Goal: Task Accomplishment & Management: Manage account settings

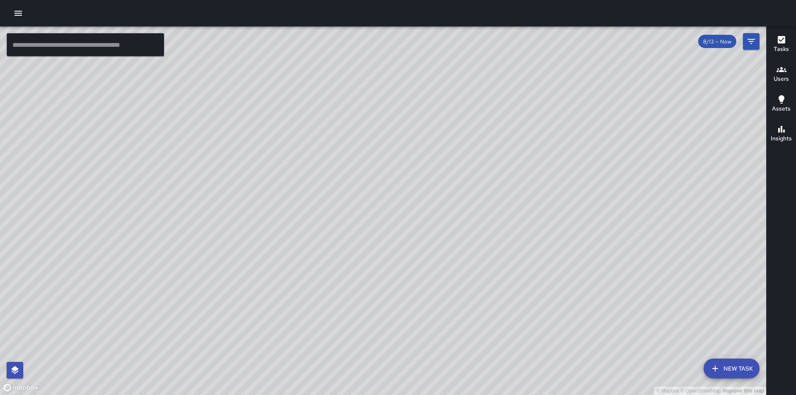
click at [21, 6] on button "button" at bounding box center [18, 13] width 17 height 17
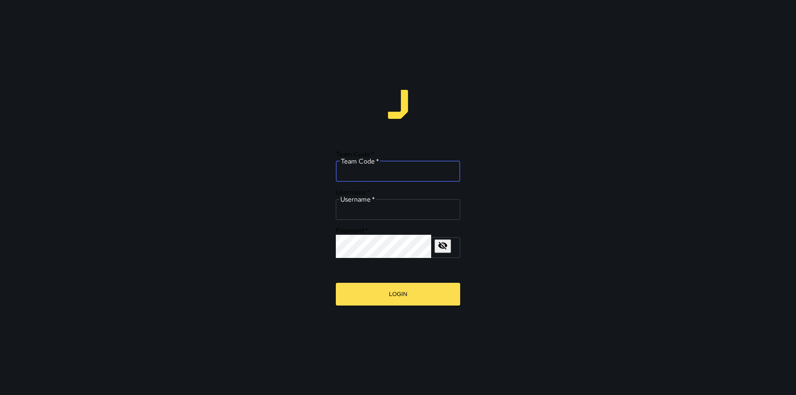
drag, startPoint x: 389, startPoint y: 172, endPoint x: 397, endPoint y: 182, distance: 12.4
click at [389, 172] on input "Team Code   *" at bounding box center [398, 170] width 124 height 23
type input "*****"
click at [378, 202] on input "Username   *" at bounding box center [398, 208] width 124 height 23
type input "*********"
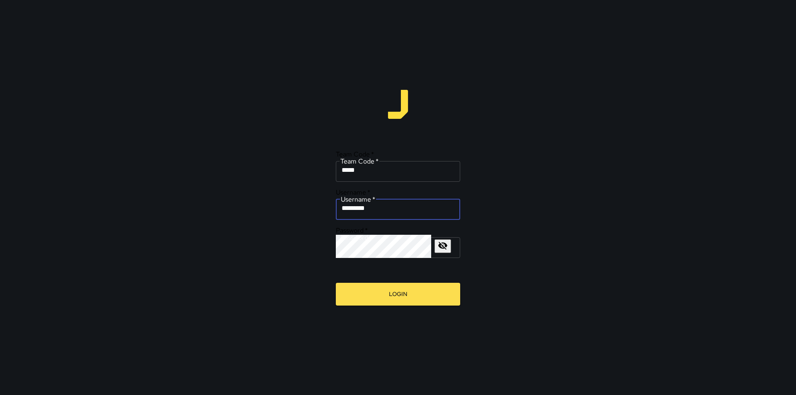
click at [447, 242] on icon "button" at bounding box center [442, 246] width 9 height 8
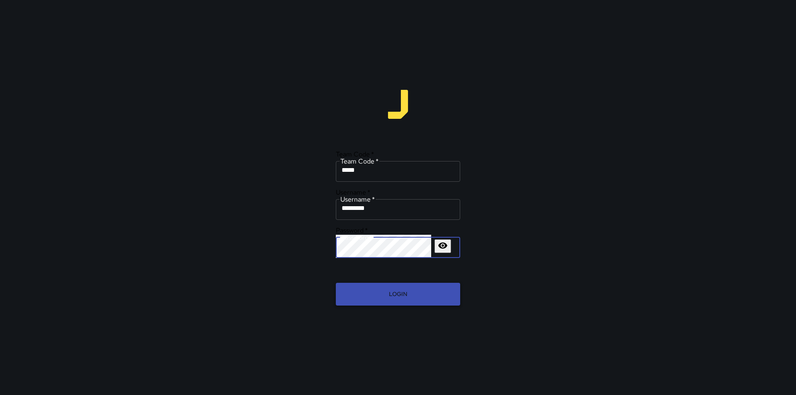
click at [355, 287] on button "Login" at bounding box center [398, 294] width 124 height 23
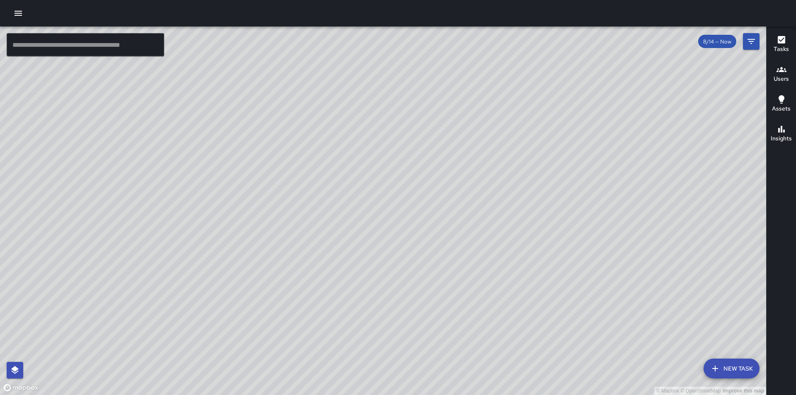
click at [3, 14] on div at bounding box center [398, 13] width 796 height 27
click at [16, 15] on icon "button" at bounding box center [18, 13] width 10 height 10
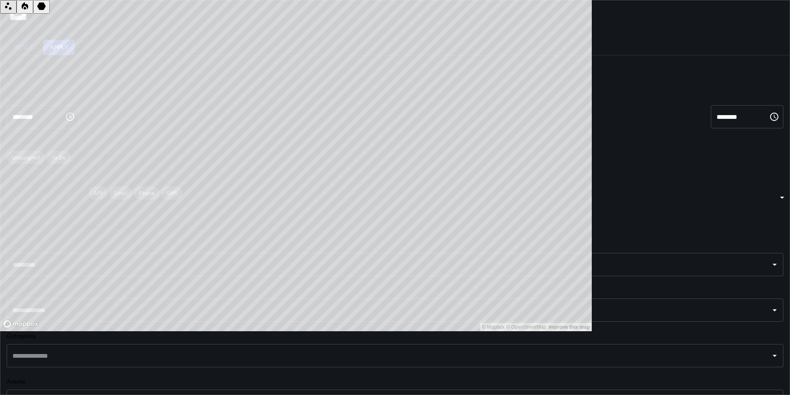
scroll to position [136, 0]
click at [100, 303] on input "text" at bounding box center [388, 311] width 756 height 16
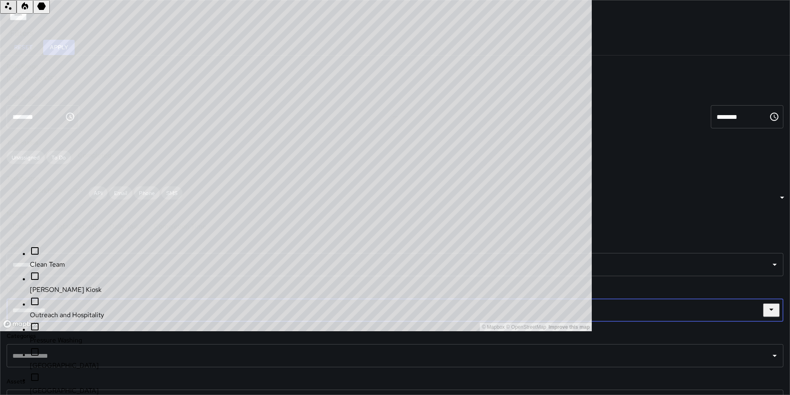
click at [90, 285] on span "[PERSON_NAME] Kiosk" at bounding box center [95, 290] width 130 height 10
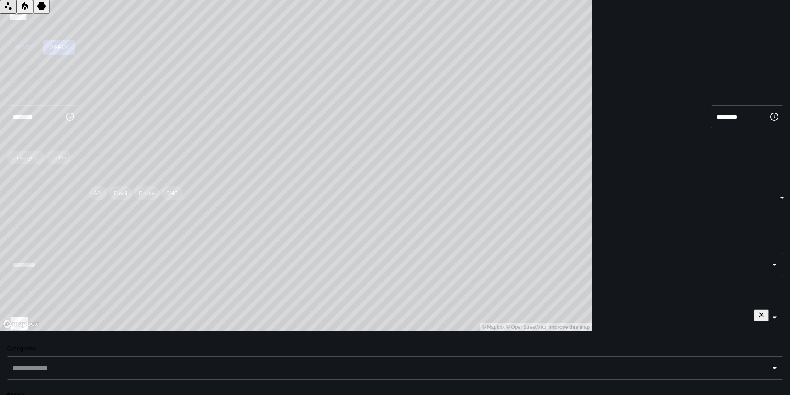
click at [137, 286] on h6 "Divisions" at bounding box center [395, 290] width 776 height 9
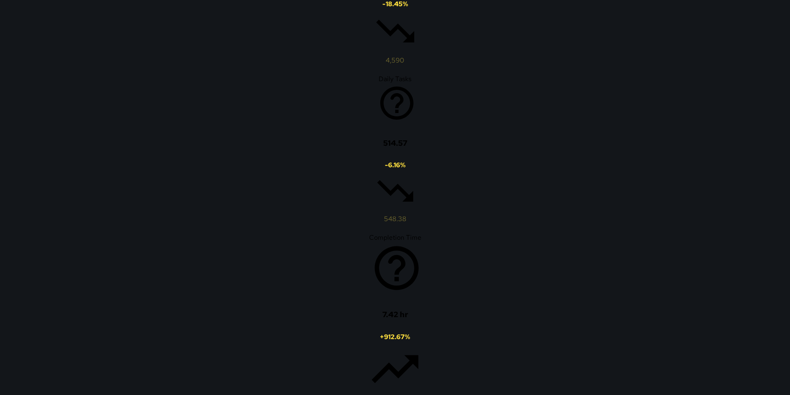
scroll to position [0, 0]
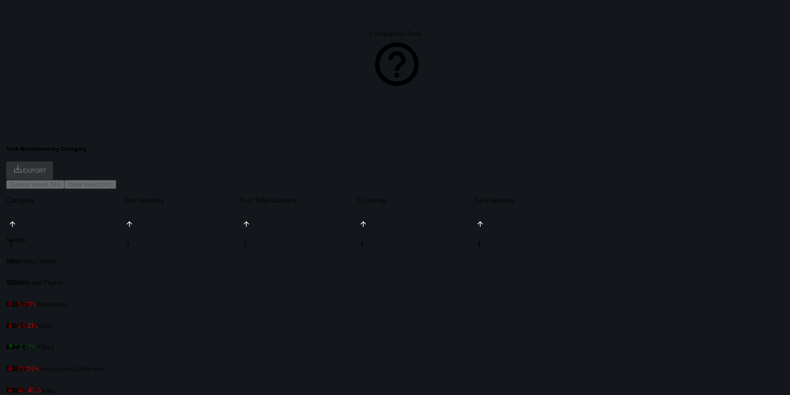
scroll to position [774, 0]
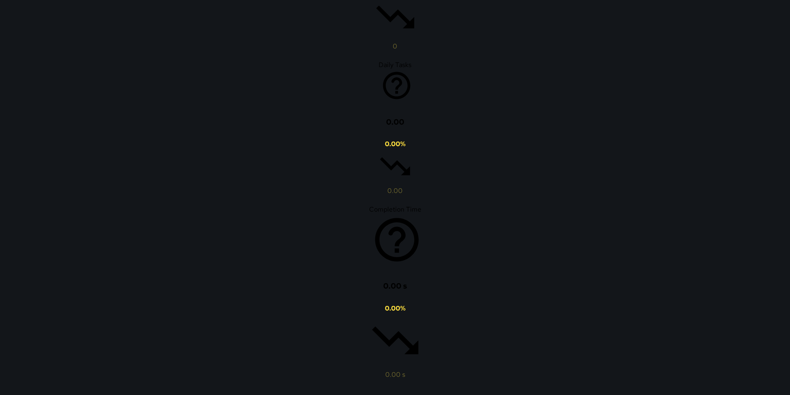
scroll to position [136, 0]
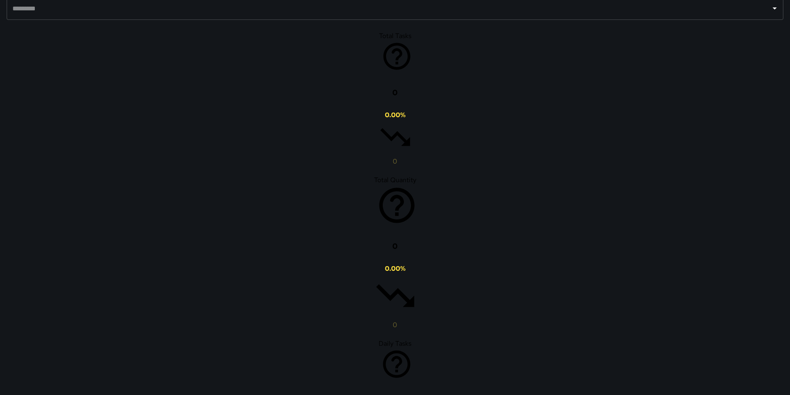
scroll to position [444, 0]
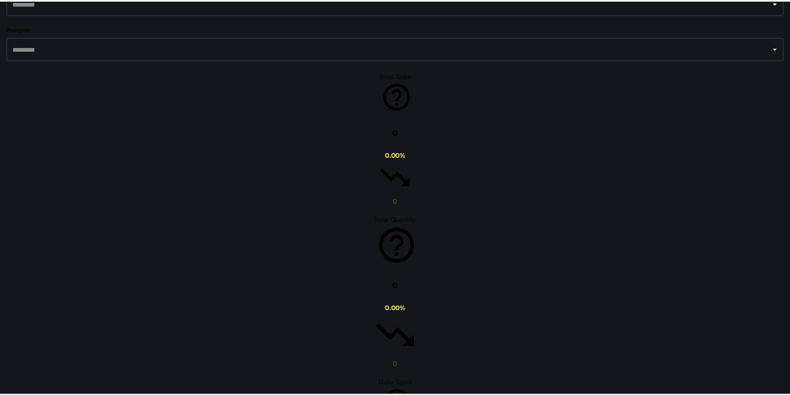
scroll to position [7, 7]
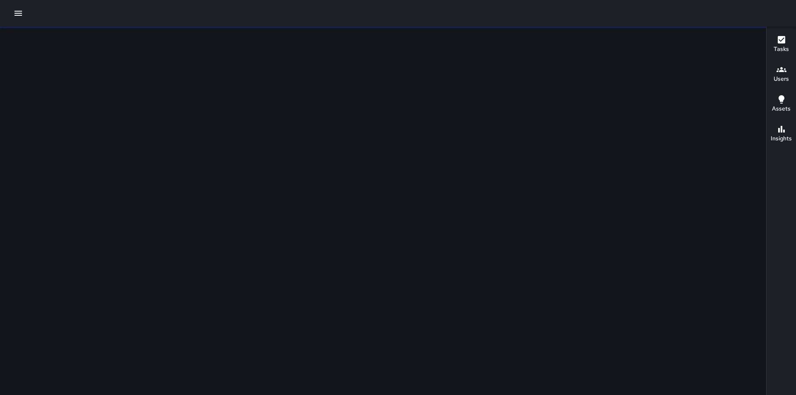
click at [19, 5] on div at bounding box center [398, 13] width 796 height 27
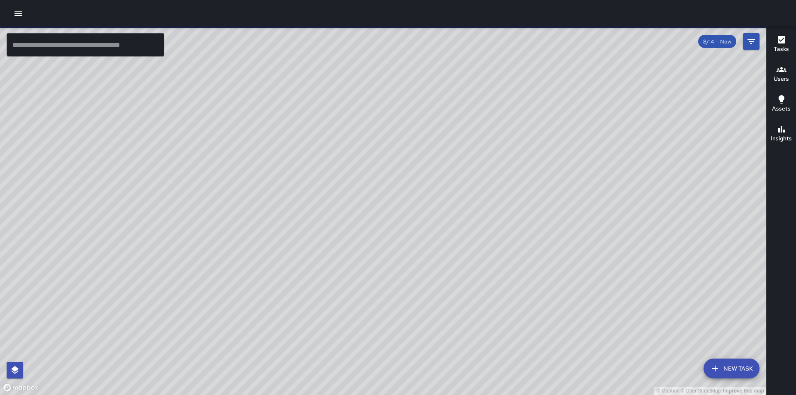
click at [19, 12] on icon "button" at bounding box center [18, 13] width 10 height 10
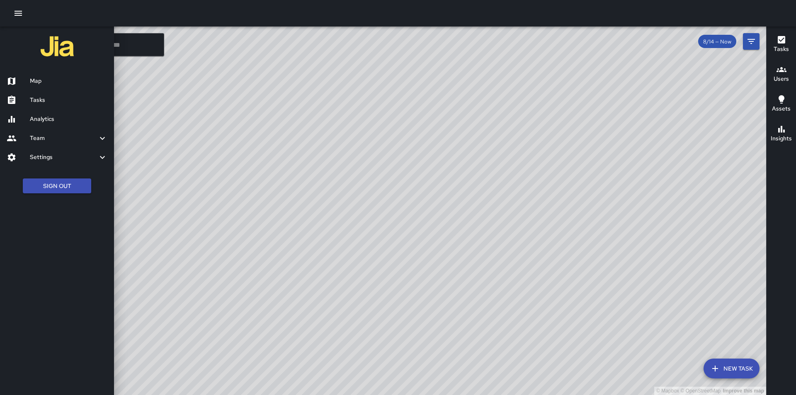
click at [53, 157] on h6 "Settings" at bounding box center [64, 157] width 68 height 9
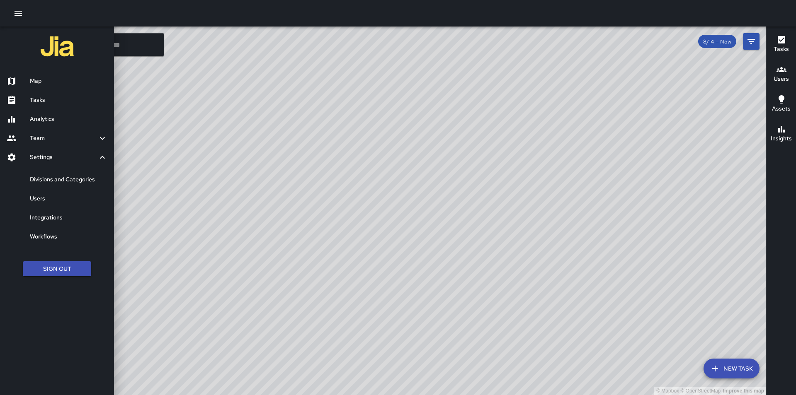
click at [59, 201] on h6 "Users" at bounding box center [69, 198] width 78 height 9
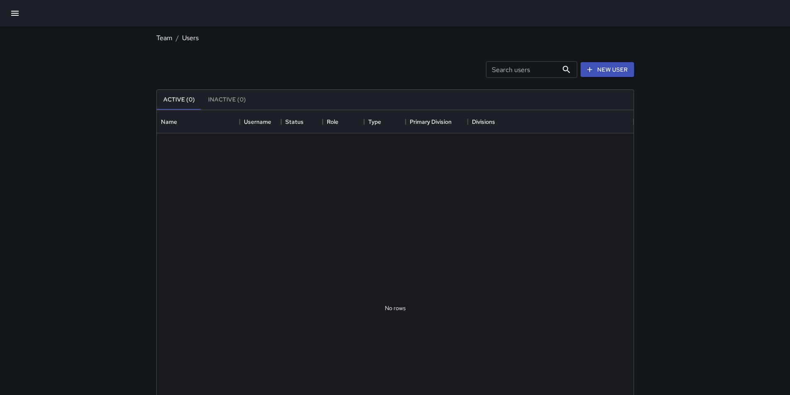
scroll to position [367, 470]
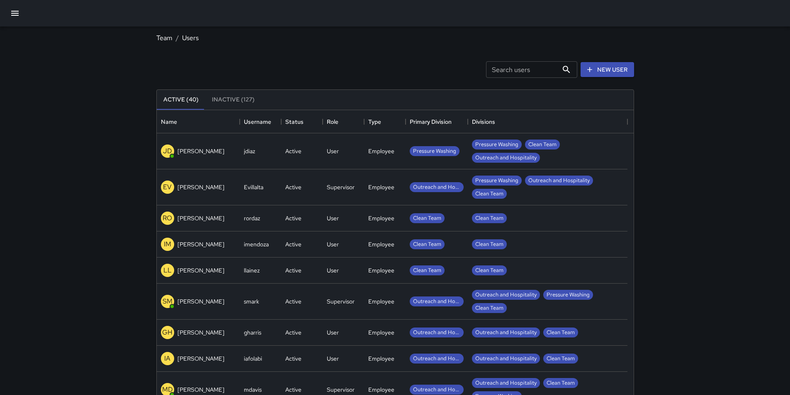
click at [236, 188] on div "EV [PERSON_NAME]" at bounding box center [198, 188] width 83 height 36
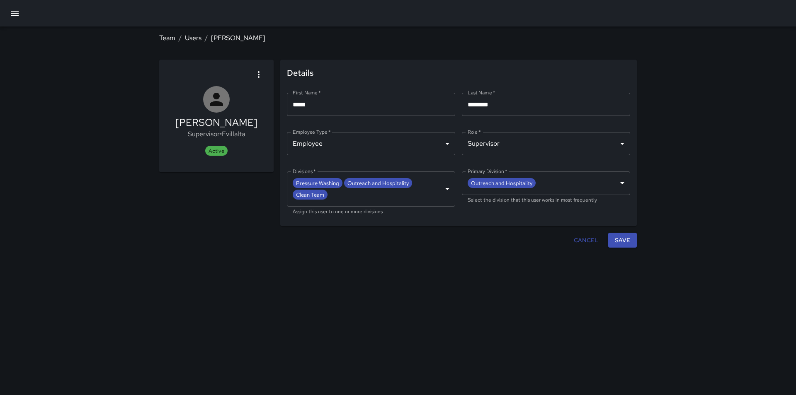
click at [441, 190] on body "**********" at bounding box center [398, 197] width 796 height 395
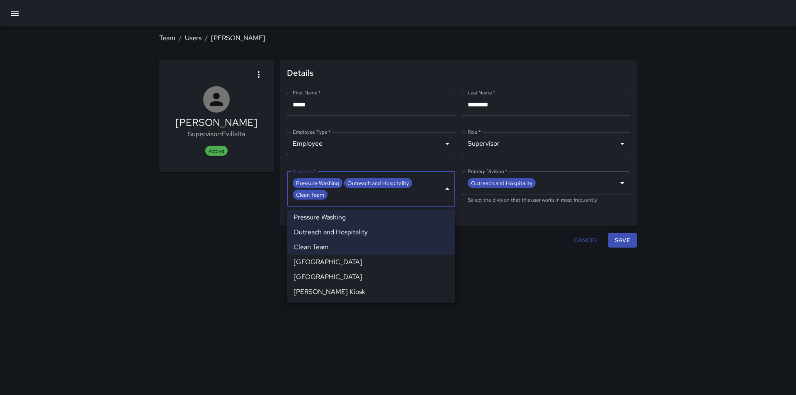
click at [441, 190] on div at bounding box center [398, 197] width 796 height 395
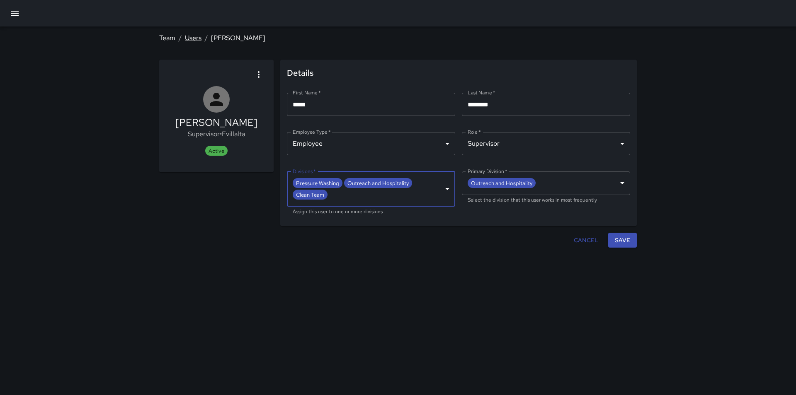
click at [196, 39] on link "Users" at bounding box center [193, 38] width 17 height 9
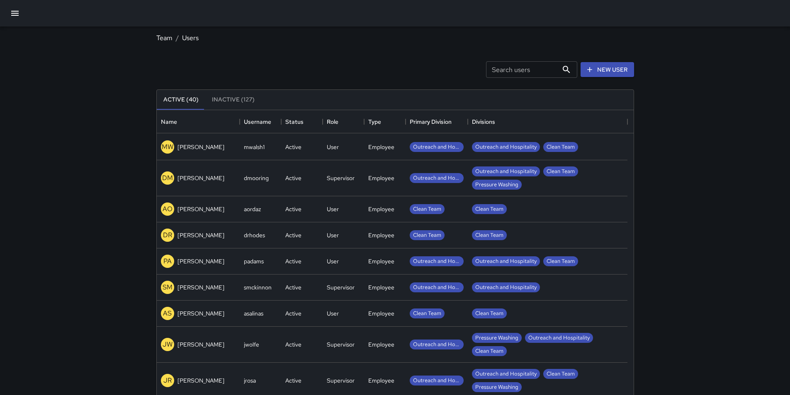
scroll to position [784, 0]
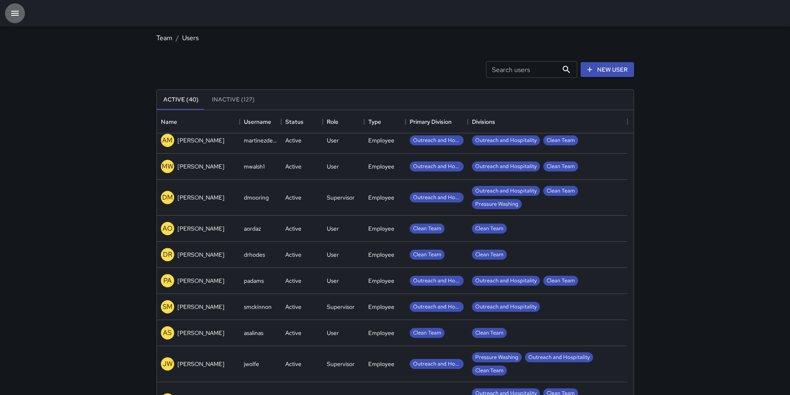
click at [12, 14] on icon "button" at bounding box center [15, 13] width 10 height 10
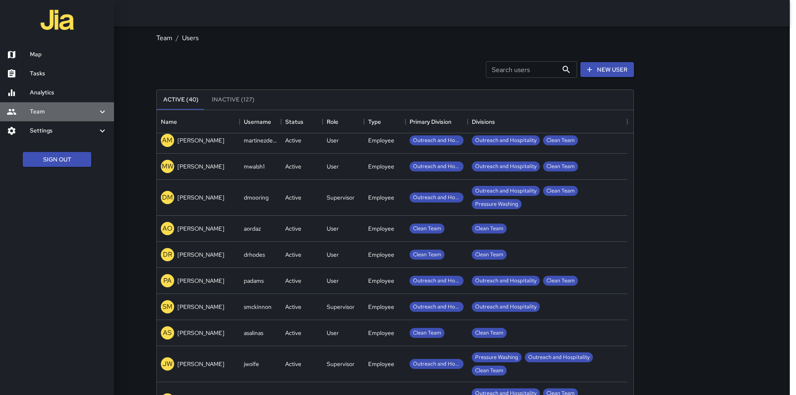
click at [56, 111] on h6 "Team" at bounding box center [64, 111] width 68 height 9
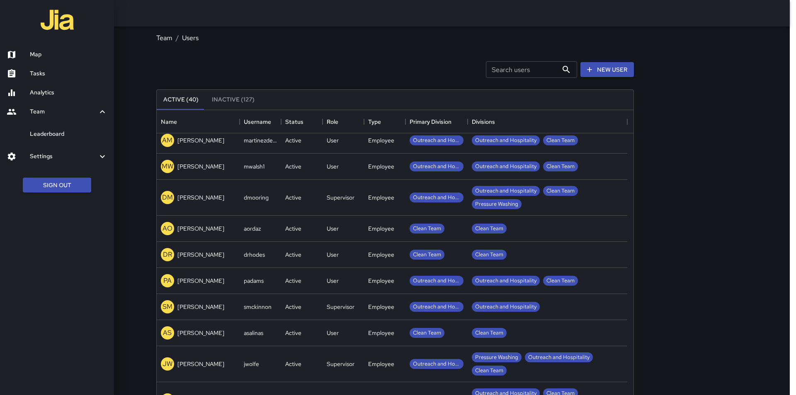
click at [56, 95] on h6 "Analytics" at bounding box center [69, 92] width 78 height 9
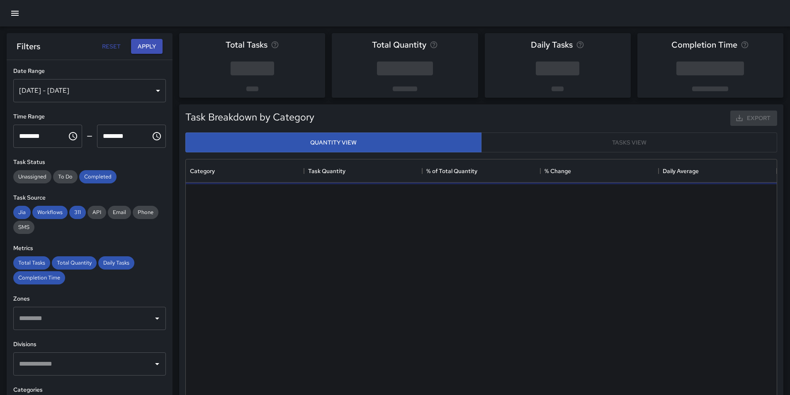
scroll to position [242, 584]
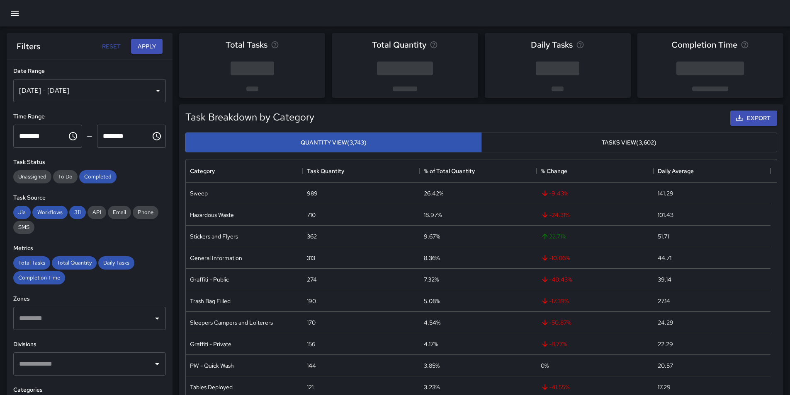
click at [80, 368] on input "text" at bounding box center [83, 364] width 133 height 16
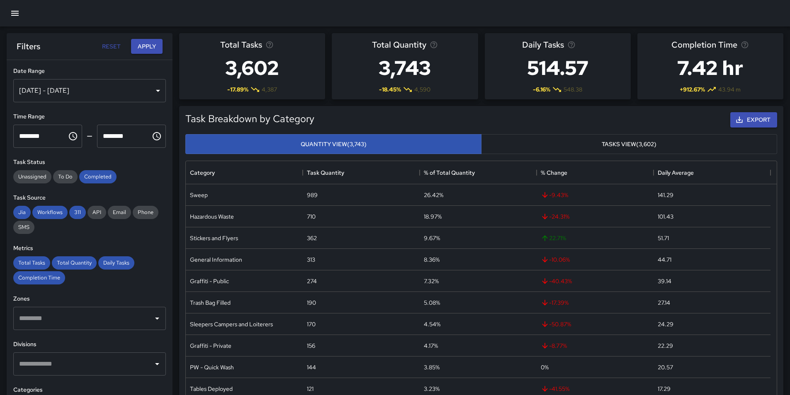
click at [177, 125] on div "Task Breakdown by Category Export Quantity View (3,743) Tasks View (3,602) Cate…" at bounding box center [477, 257] width 610 height 316
click at [119, 361] on input "text" at bounding box center [83, 364] width 133 height 16
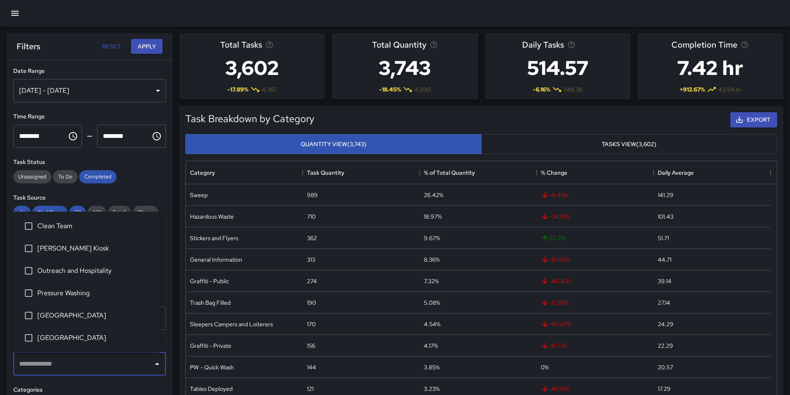
click at [13, 15] on icon "button" at bounding box center [14, 13] width 7 height 5
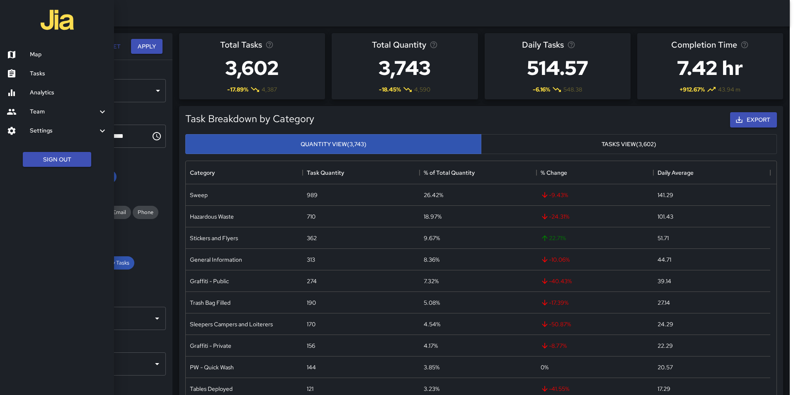
click at [53, 133] on h6 "Settings" at bounding box center [64, 130] width 68 height 9
click at [69, 151] on h6 "Divisions and Categories" at bounding box center [69, 153] width 78 height 9
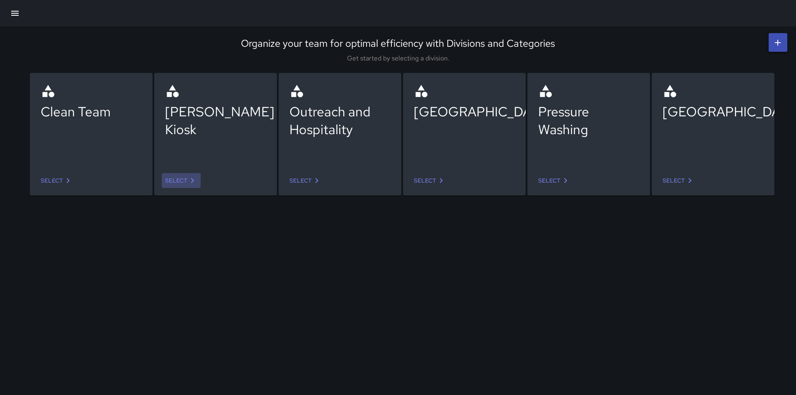
click at [175, 182] on link "Select" at bounding box center [181, 180] width 39 height 15
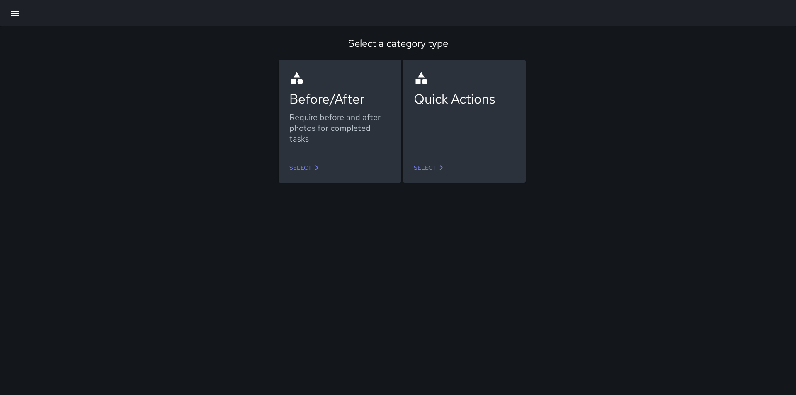
click at [326, 174] on div "Select" at bounding box center [340, 168] width 114 height 22
click at [305, 170] on link "Select" at bounding box center [305, 167] width 39 height 15
drag, startPoint x: 339, startPoint y: 127, endPoint x: 343, endPoint y: 131, distance: 5.0
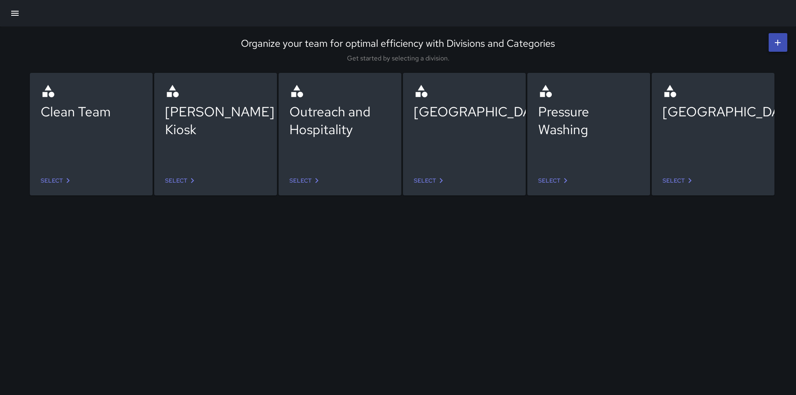
click at [295, 183] on link "Select" at bounding box center [305, 180] width 39 height 15
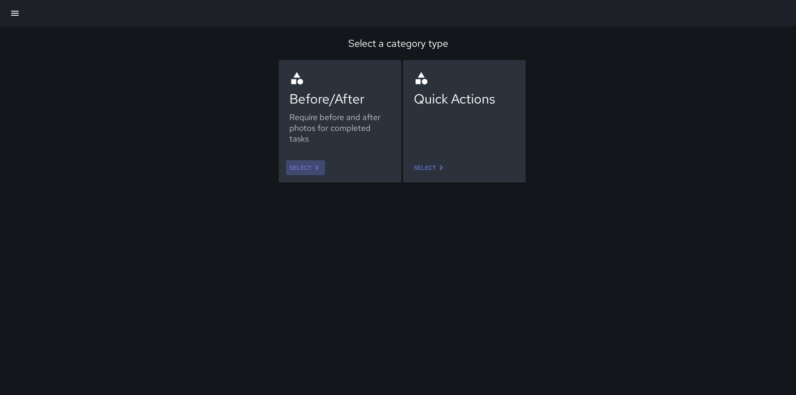
click at [298, 174] on link "Select" at bounding box center [305, 167] width 39 height 15
drag, startPoint x: 156, startPoint y: 170, endPoint x: 174, endPoint y: 170, distance: 17.4
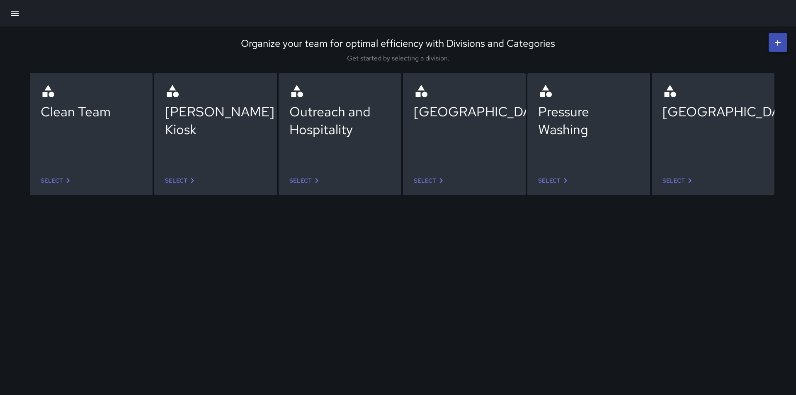
drag, startPoint x: 133, startPoint y: 195, endPoint x: 122, endPoint y: 188, distance: 13.1
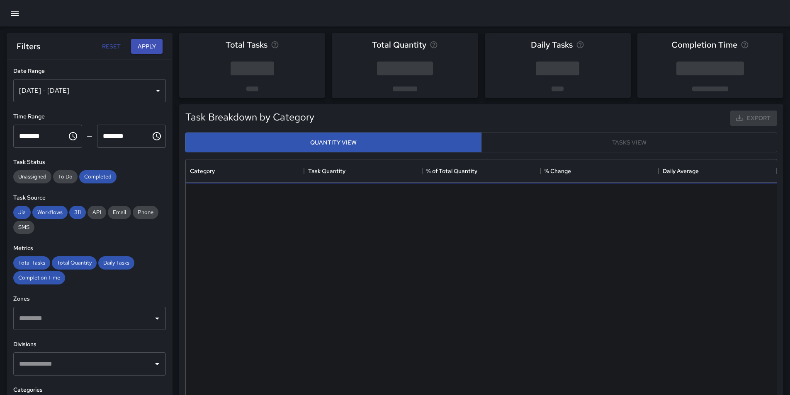
scroll to position [242, 584]
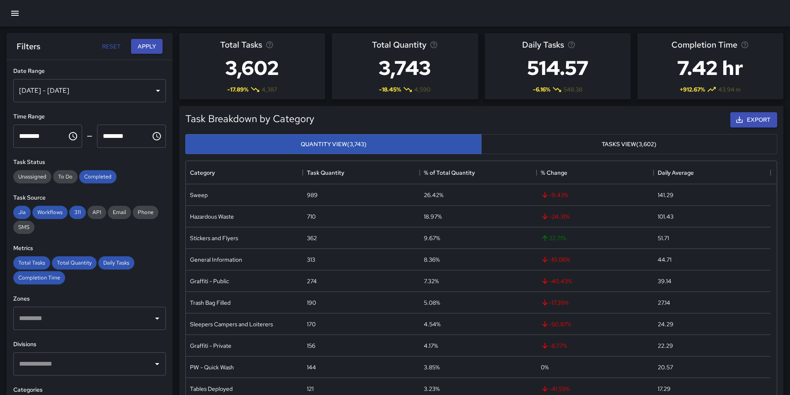
click at [53, 371] on input "text" at bounding box center [83, 364] width 133 height 16
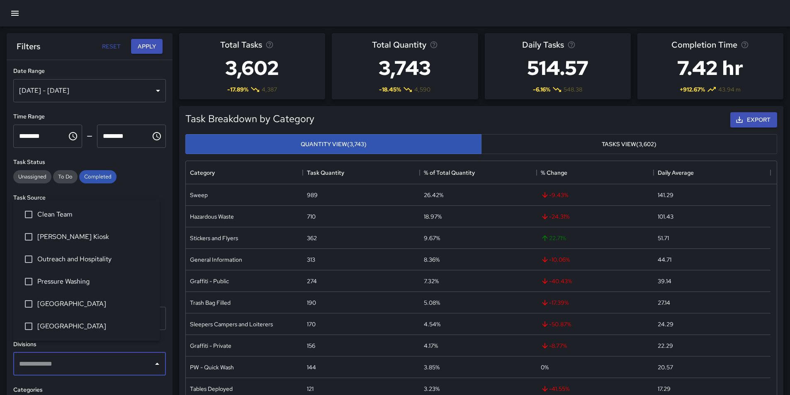
scroll to position [136, 0]
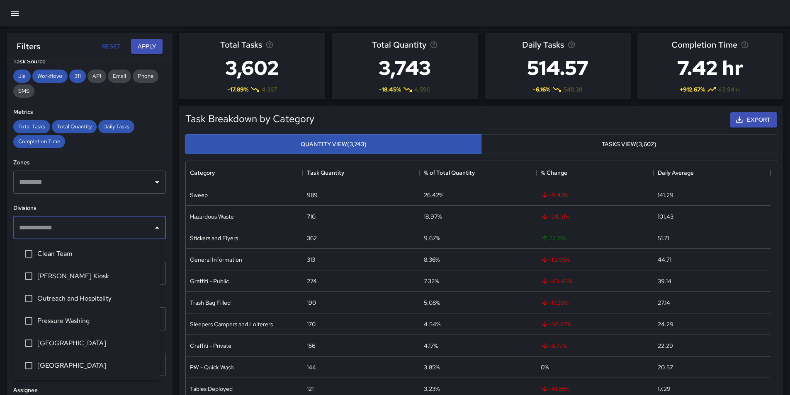
click at [92, 225] on input "text" at bounding box center [83, 228] width 133 height 16
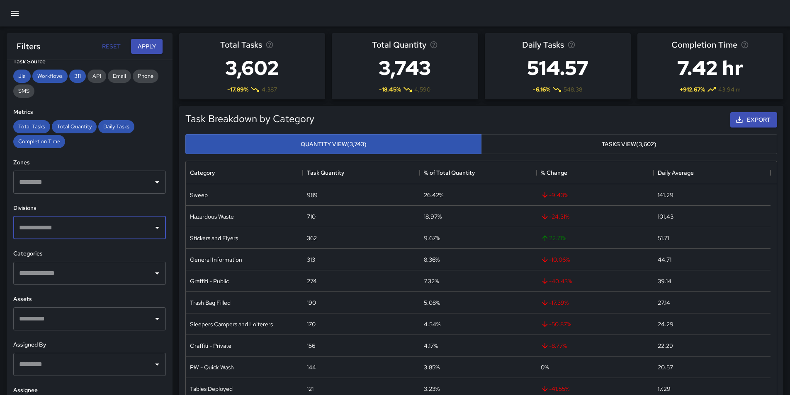
click at [102, 285] on div "​" at bounding box center [89, 273] width 153 height 23
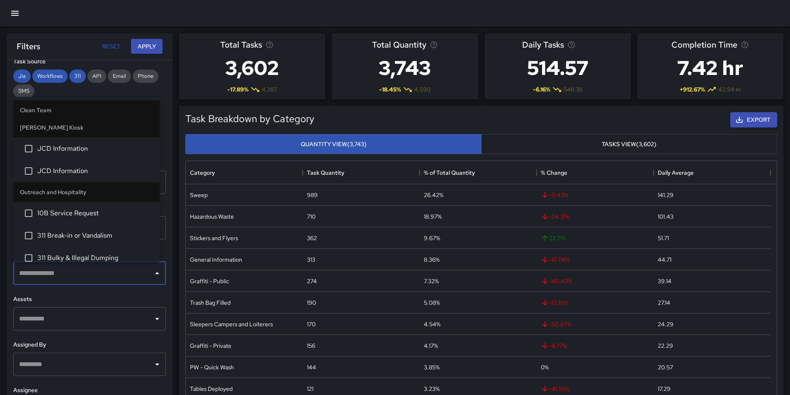
scroll to position [290, 0]
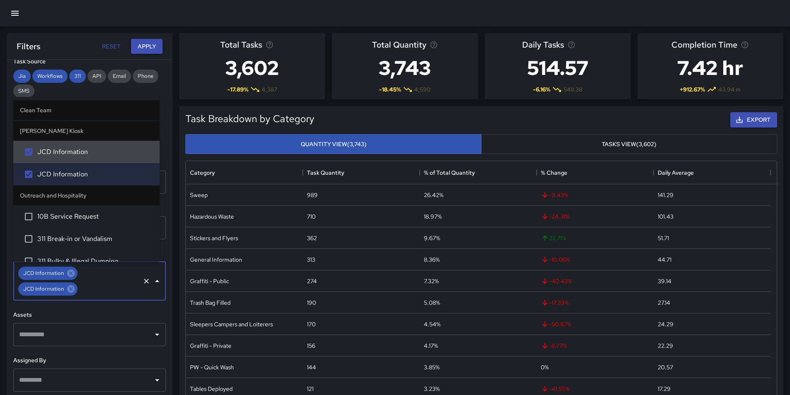
drag, startPoint x: 19, startPoint y: 133, endPoint x: 70, endPoint y: 137, distance: 50.7
click at [70, 137] on li "[PERSON_NAME] Kiosk" at bounding box center [86, 131] width 146 height 20
click at [82, 131] on li "[PERSON_NAME] Kiosk" at bounding box center [86, 131] width 146 height 20
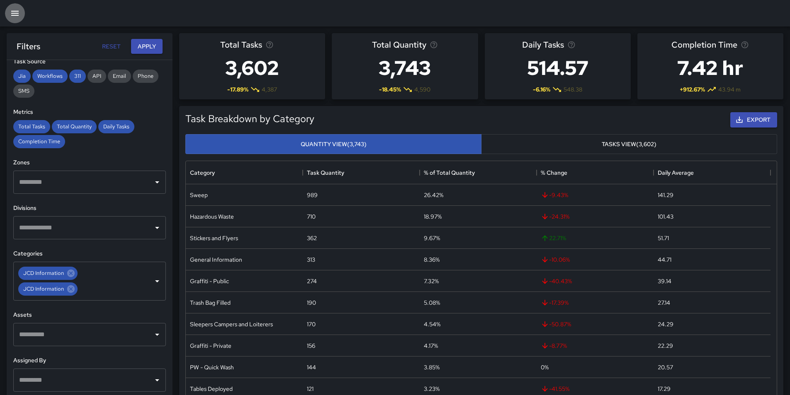
click at [14, 21] on button "button" at bounding box center [15, 13] width 20 height 20
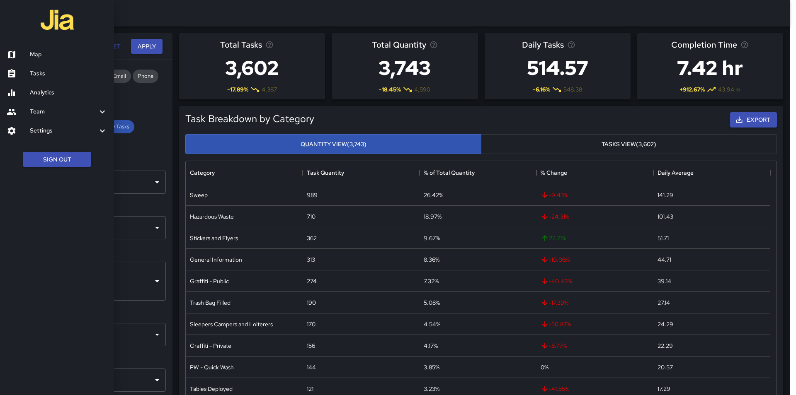
click at [39, 124] on div "Settings" at bounding box center [57, 130] width 114 height 19
click at [50, 154] on h6 "Divisions and Categories" at bounding box center [69, 153] width 78 height 9
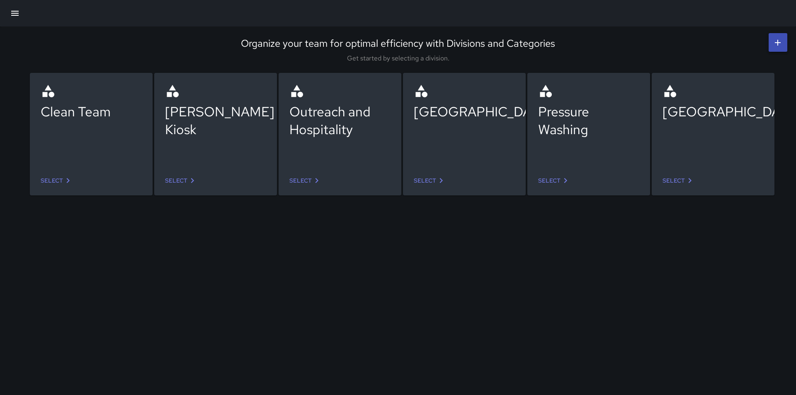
click at [189, 183] on icon at bounding box center [192, 181] width 10 height 10
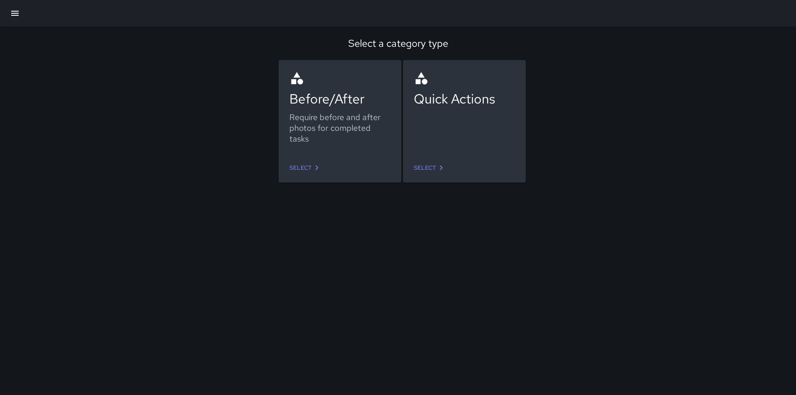
click at [325, 169] on div "Select" at bounding box center [340, 168] width 114 height 22
click at [304, 171] on link "Select" at bounding box center [305, 167] width 39 height 15
click at [421, 164] on link "Select" at bounding box center [429, 167] width 39 height 15
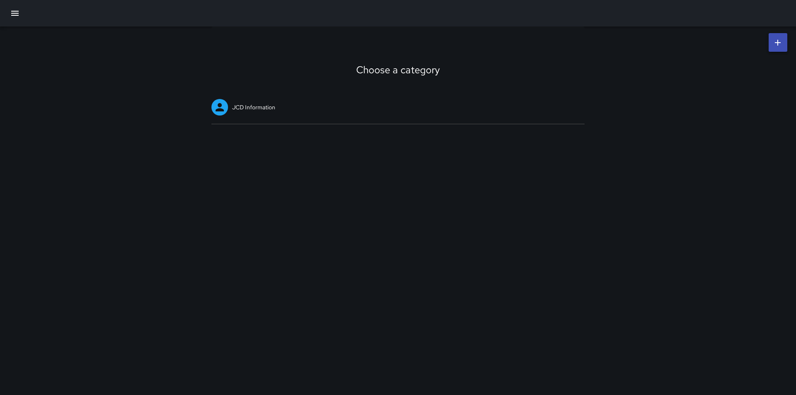
drag, startPoint x: 418, startPoint y: 165, endPoint x: 412, endPoint y: 163, distance: 5.5
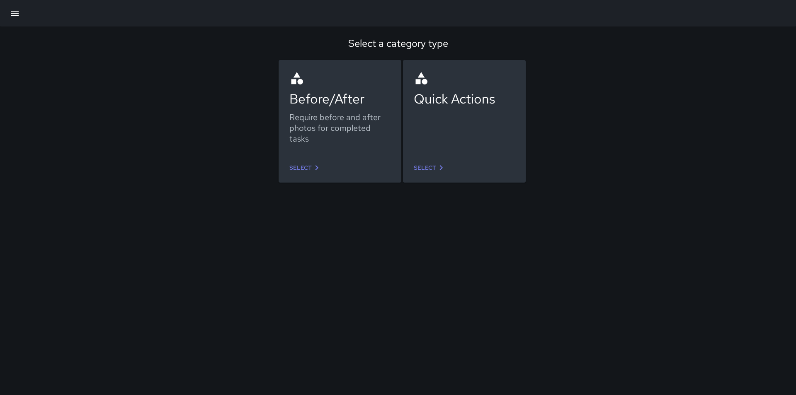
click at [299, 168] on link "Select" at bounding box center [305, 167] width 39 height 15
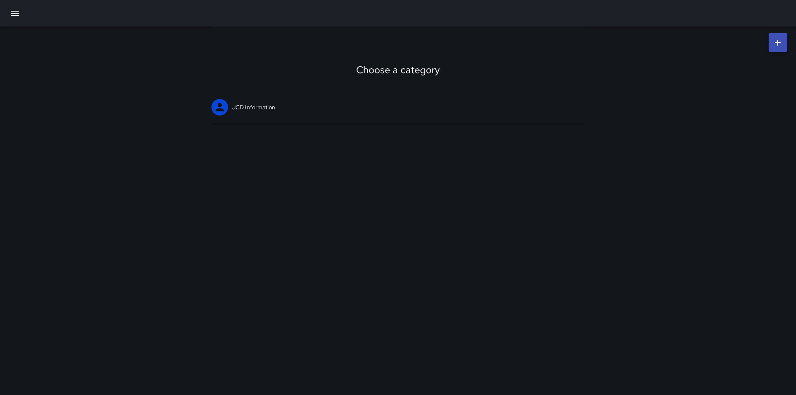
drag, startPoint x: 264, startPoint y: 133, endPoint x: 278, endPoint y: 127, distance: 14.7
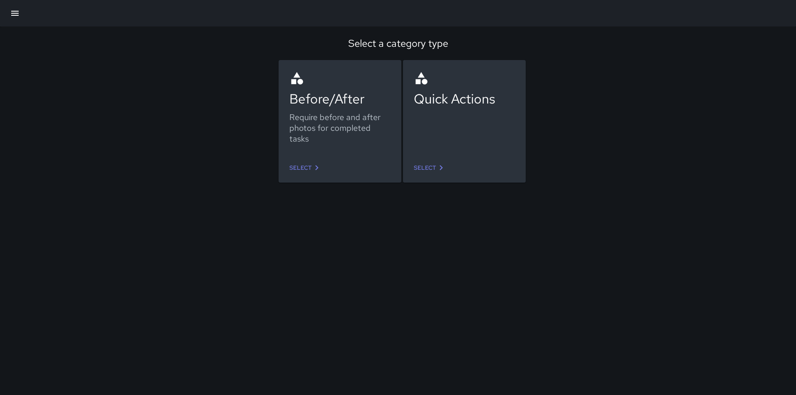
click at [428, 178] on div "Select" at bounding box center [464, 168] width 114 height 22
click at [427, 168] on link "Select" at bounding box center [429, 167] width 39 height 15
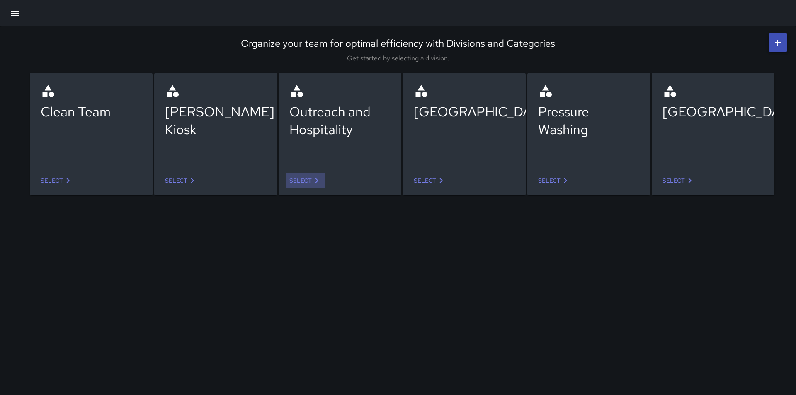
click at [289, 187] on link "Select" at bounding box center [305, 180] width 39 height 15
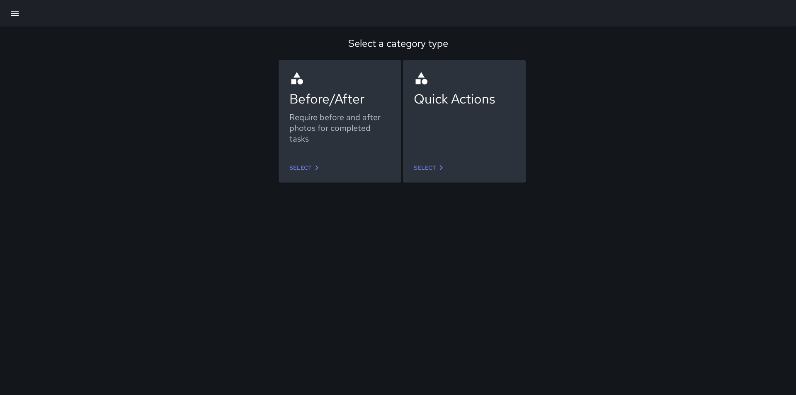
click at [306, 171] on link "Select" at bounding box center [305, 167] width 39 height 15
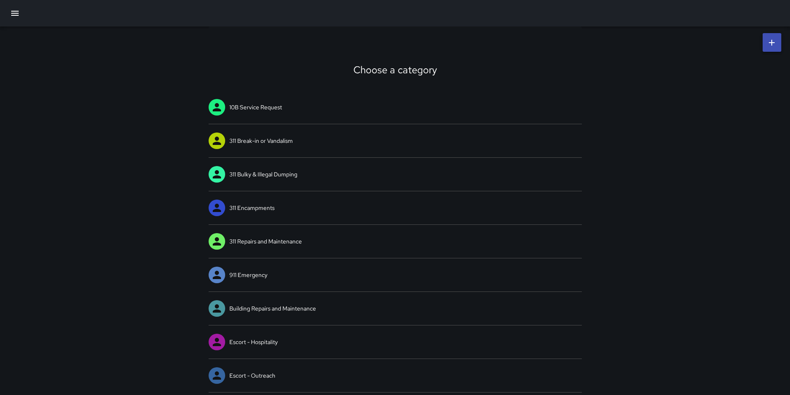
drag, startPoint x: 310, startPoint y: 175, endPoint x: 351, endPoint y: 154, distance: 45.6
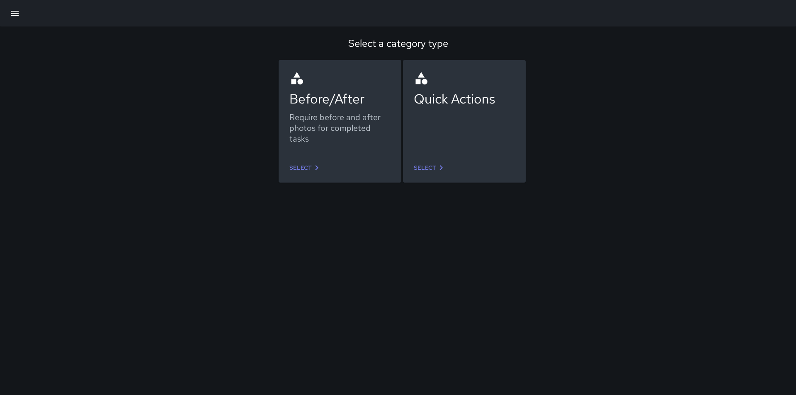
drag, startPoint x: 429, startPoint y: 152, endPoint x: 436, endPoint y: 153, distance: 7.2
click at [436, 153] on div "Quick Actions" at bounding box center [464, 110] width 114 height 93
click at [434, 165] on link "Select" at bounding box center [429, 167] width 39 height 15
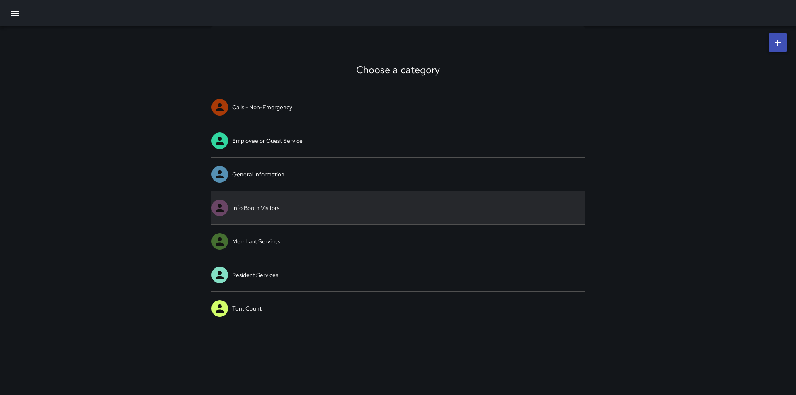
click at [389, 208] on link "Info Booth Visitors" at bounding box center [397, 207] width 373 height 33
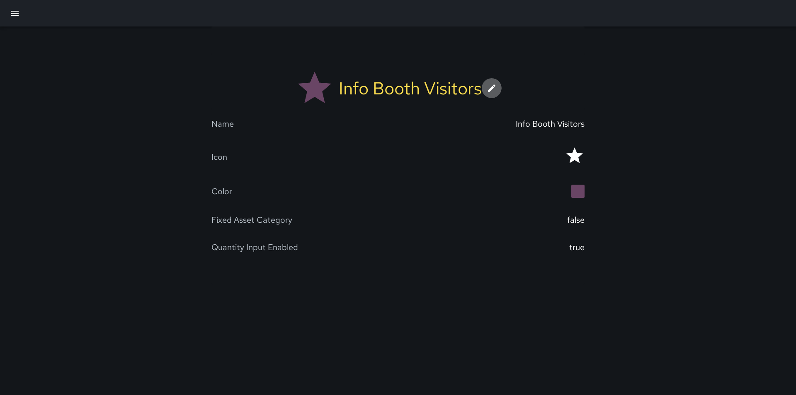
click at [492, 89] on icon at bounding box center [492, 88] width 10 height 10
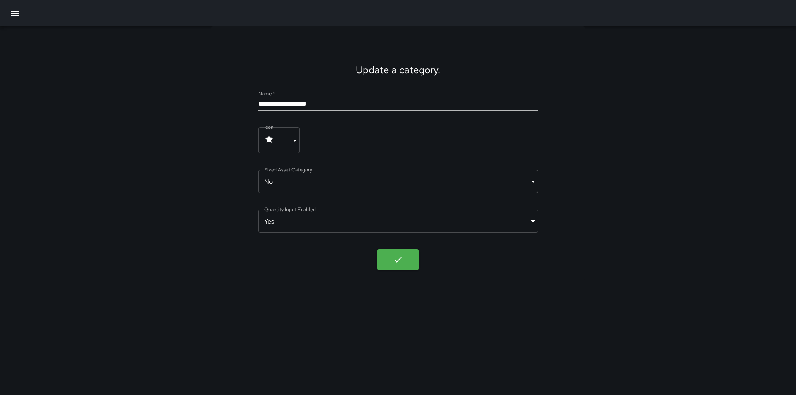
click at [644, 172] on div "**********" at bounding box center [398, 154] width 796 height 254
click at [392, 264] on button "button" at bounding box center [397, 259] width 41 height 21
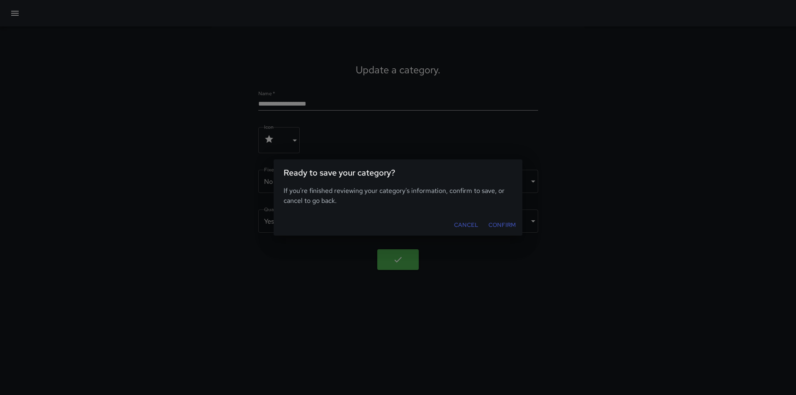
drag, startPoint x: 495, startPoint y: 274, endPoint x: 491, endPoint y: 270, distance: 5.9
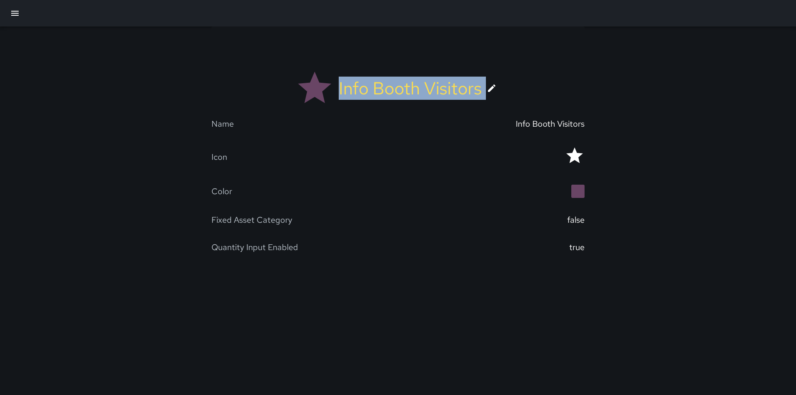
drag, startPoint x: 336, startPoint y: 89, endPoint x: 482, endPoint y: 97, distance: 146.1
click at [482, 97] on div "Info Booth Visitors" at bounding box center [398, 89] width 356 height 57
copy div "Info Booth Visitors"
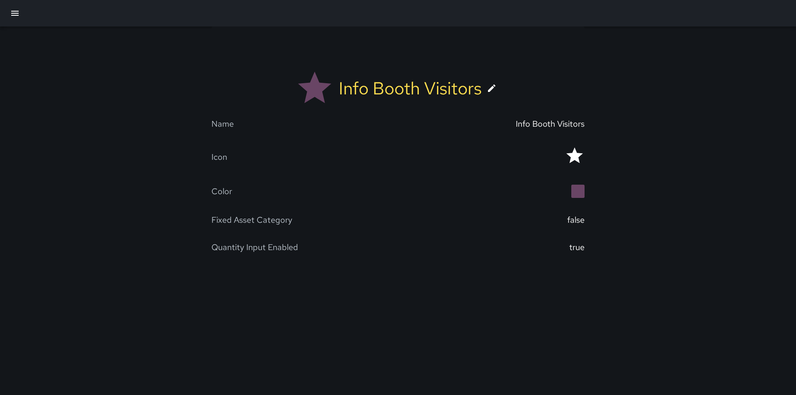
click at [660, 184] on div "Info Booth Visitors Name Info Booth Visitors Icon Color Fixed Asset Category fa…" at bounding box center [398, 156] width 796 height 259
click at [21, 11] on button "button" at bounding box center [15, 13] width 20 height 20
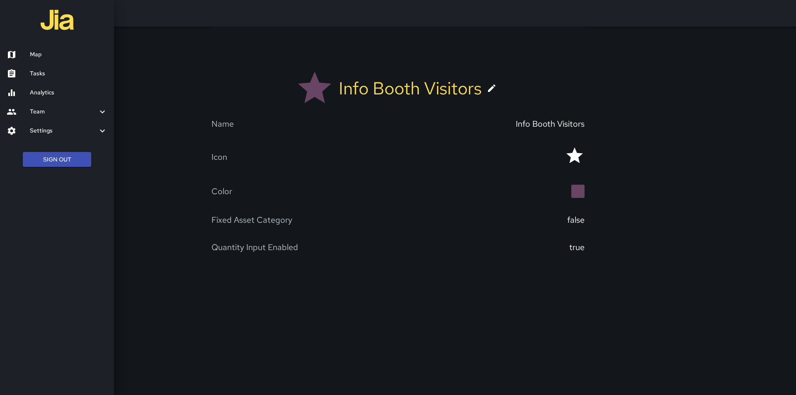
click at [30, 75] on h6 "Tasks" at bounding box center [69, 73] width 78 height 9
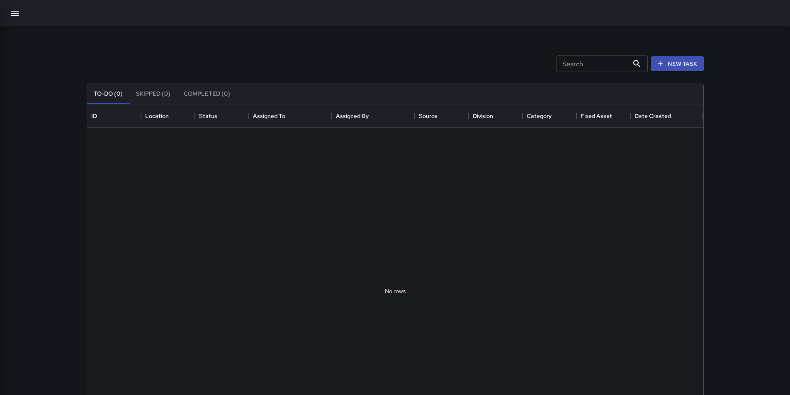
scroll to position [345, 610]
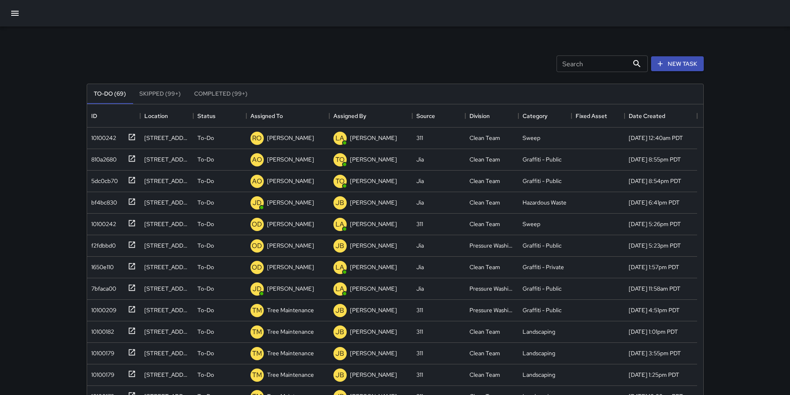
click at [13, 14] on icon "button" at bounding box center [14, 13] width 7 height 5
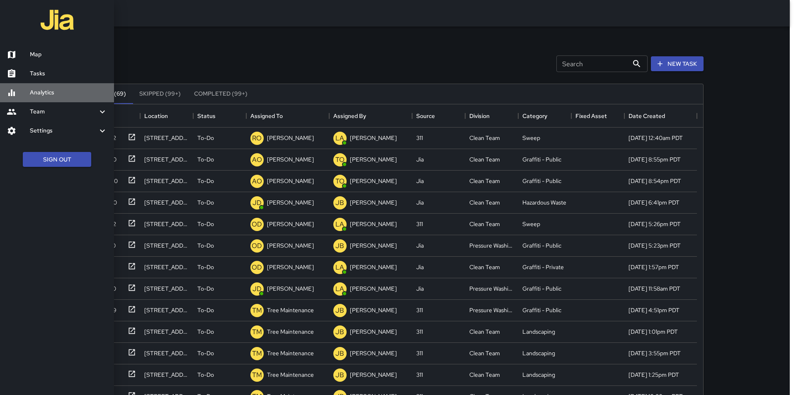
click at [20, 90] on div at bounding box center [18, 93] width 23 height 10
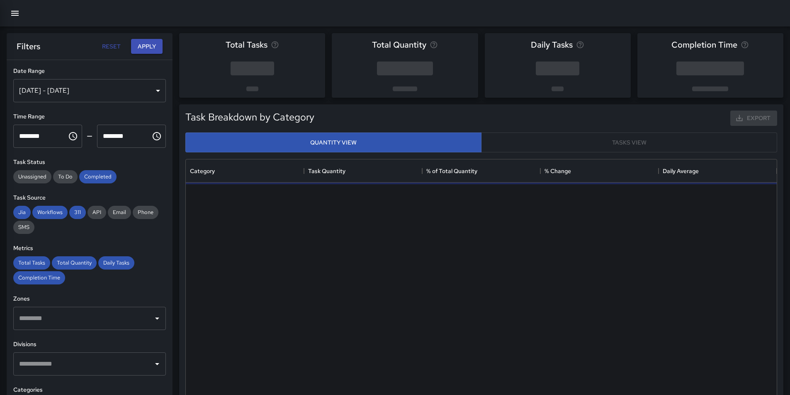
scroll to position [242, 584]
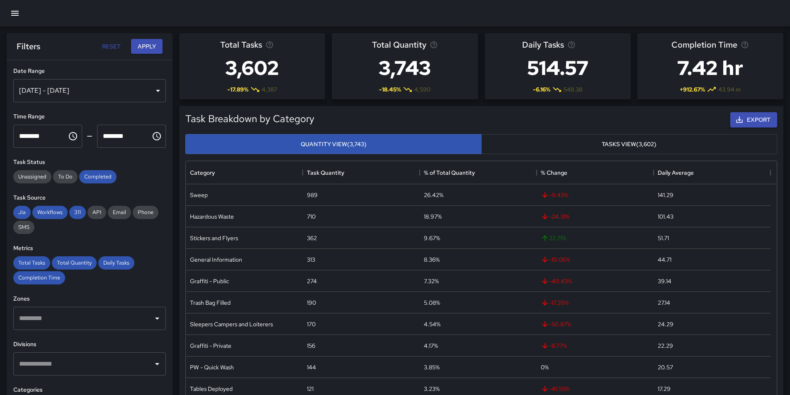
click at [89, 327] on div "​" at bounding box center [89, 318] width 153 height 23
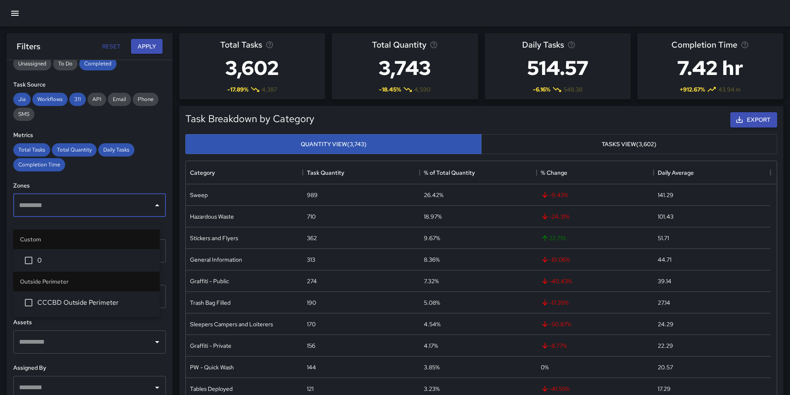
scroll to position [124, 0]
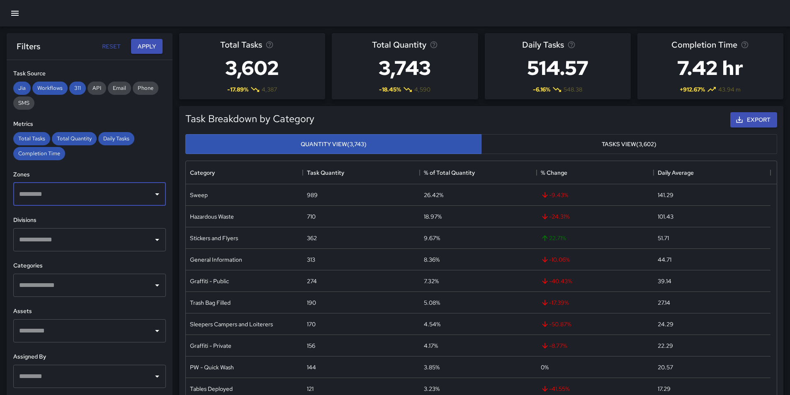
click at [72, 194] on input "text" at bounding box center [83, 195] width 133 height 16
click at [87, 236] on input "text" at bounding box center [83, 240] width 133 height 16
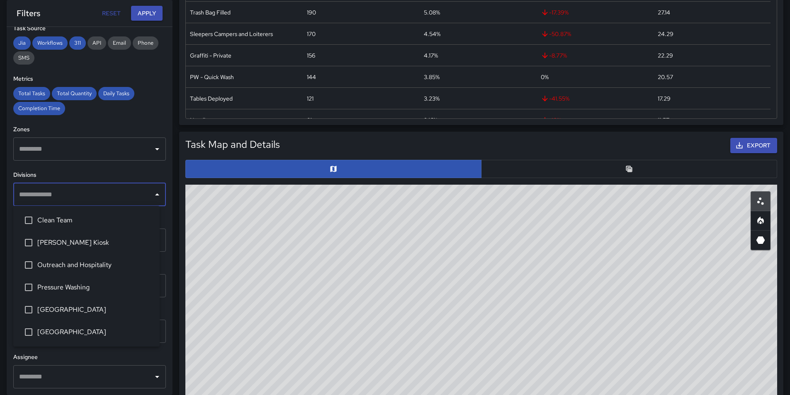
scroll to position [290, 0]
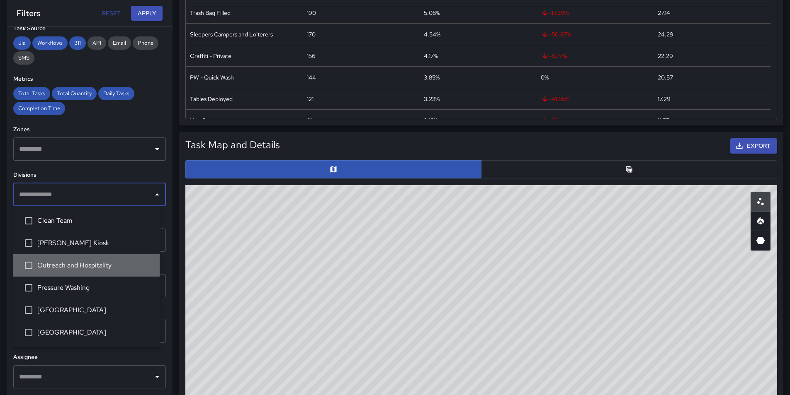
click at [72, 266] on span "Outreach and Hospitality" at bounding box center [95, 266] width 116 height 10
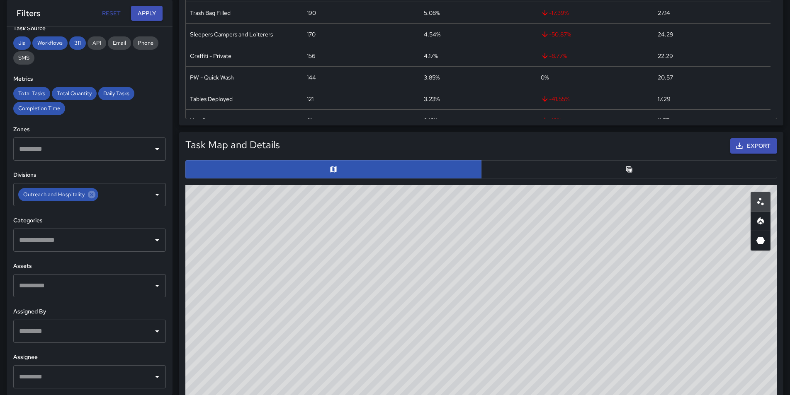
click at [129, 178] on h6 "Divisions" at bounding box center [89, 175] width 153 height 9
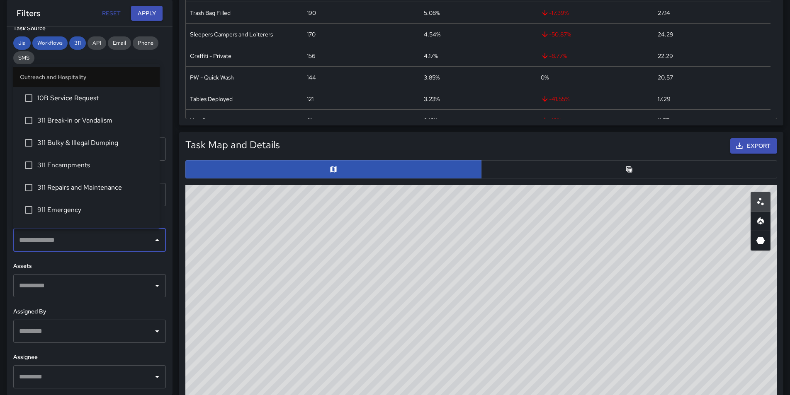
click at [113, 246] on input "text" at bounding box center [83, 241] width 133 height 16
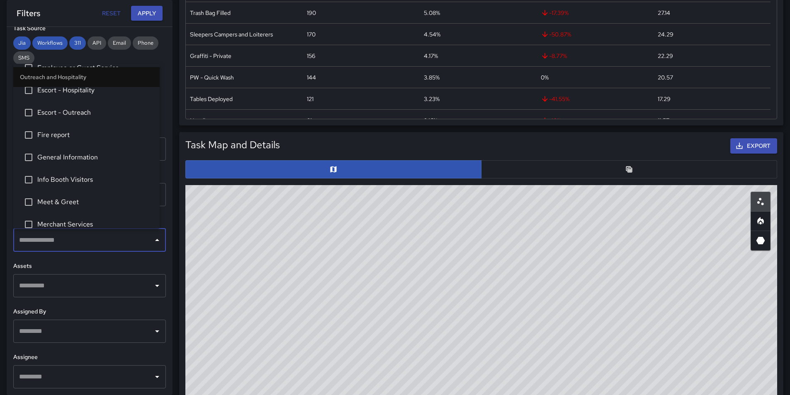
scroll to position [207, 0]
click at [78, 186] on span "Info Booth Visitors" at bounding box center [95, 182] width 116 height 10
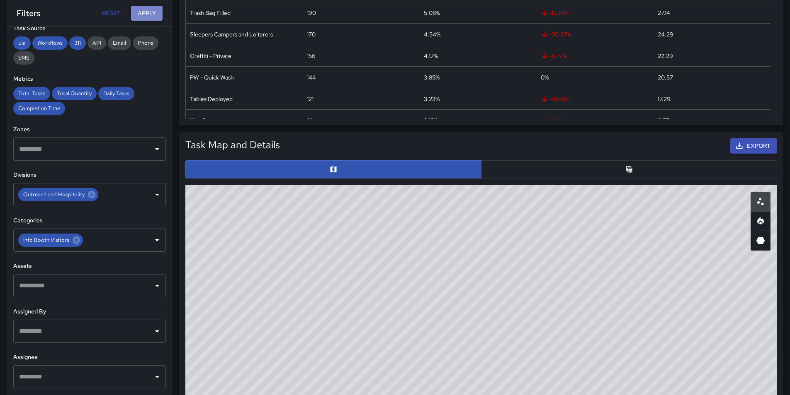
click at [141, 19] on button "Apply" at bounding box center [146, 13] width 31 height 15
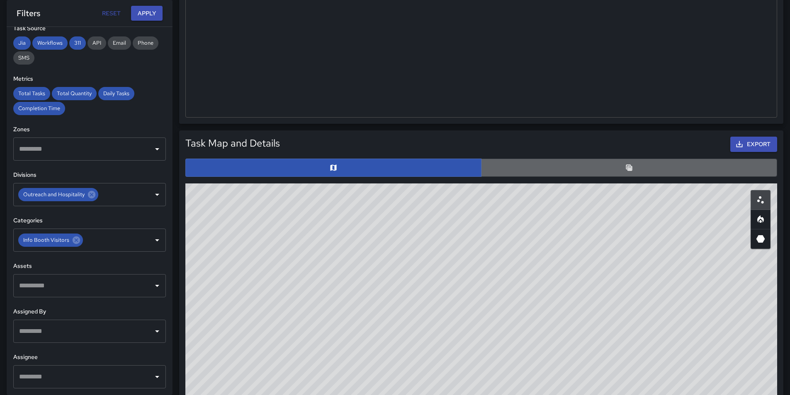
click at [574, 165] on button "button" at bounding box center [629, 168] width 296 height 18
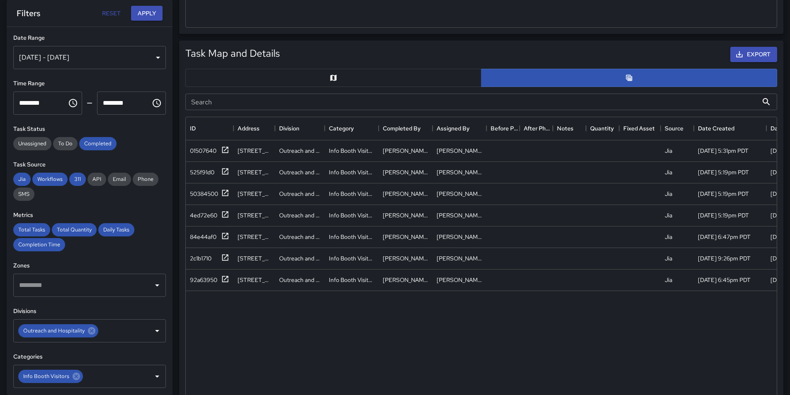
scroll to position [373, 0]
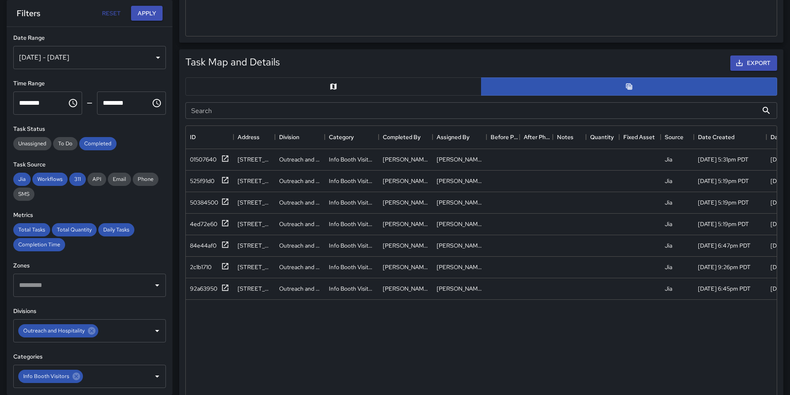
click at [118, 56] on div "[DATE] - [DATE]" at bounding box center [89, 57] width 153 height 23
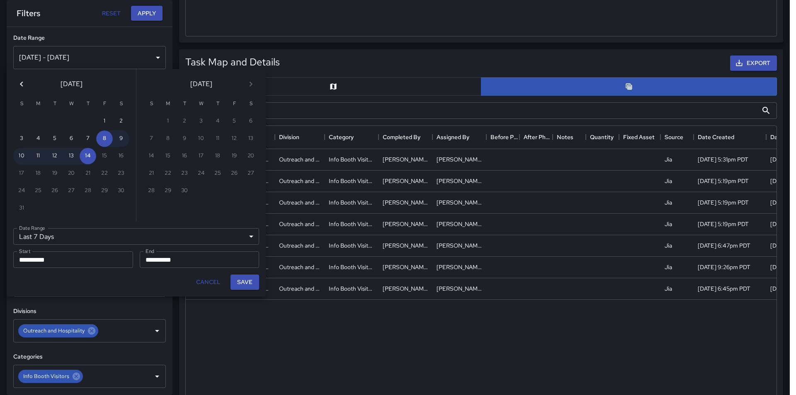
click at [18, 82] on icon "Previous month" at bounding box center [22, 84] width 10 height 10
click at [251, 81] on icon "Next month" at bounding box center [251, 84] width 10 height 10
click at [108, 122] on button "1" at bounding box center [104, 121] width 17 height 17
type input "******"
type input "**********"
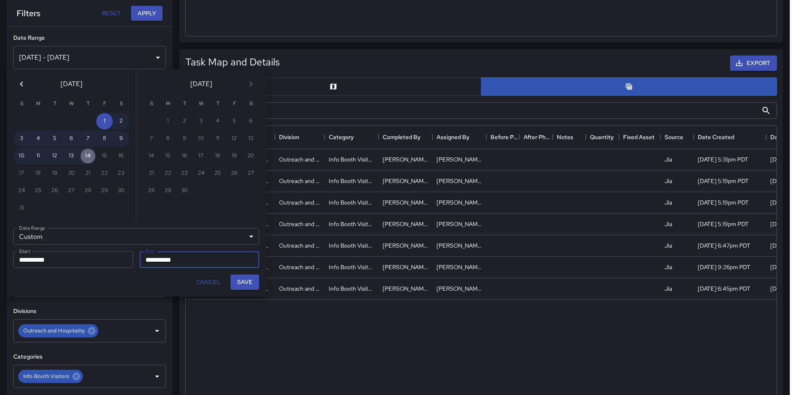
click at [88, 161] on button "14" at bounding box center [88, 156] width 17 height 17
click at [244, 287] on button "Save" at bounding box center [244, 282] width 29 height 15
type input "**********"
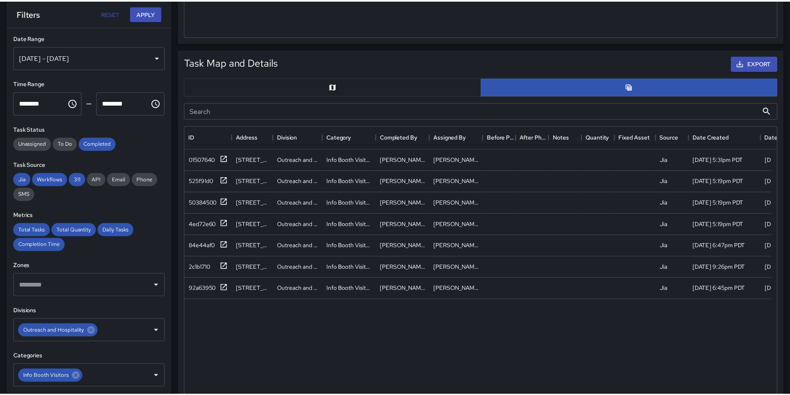
scroll to position [7, 7]
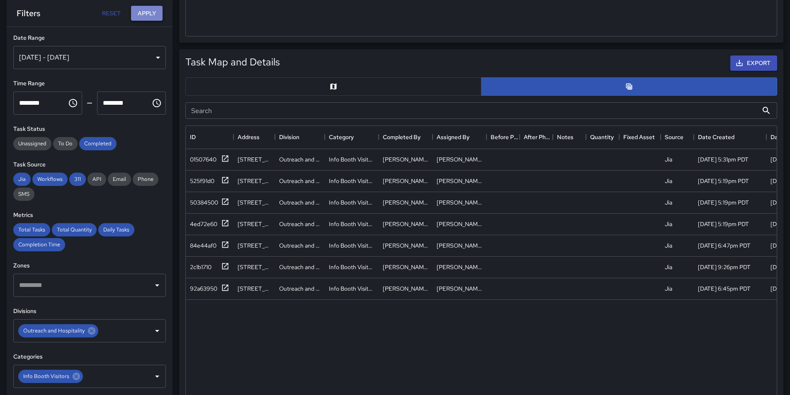
click at [141, 15] on button "Apply" at bounding box center [146, 13] width 31 height 15
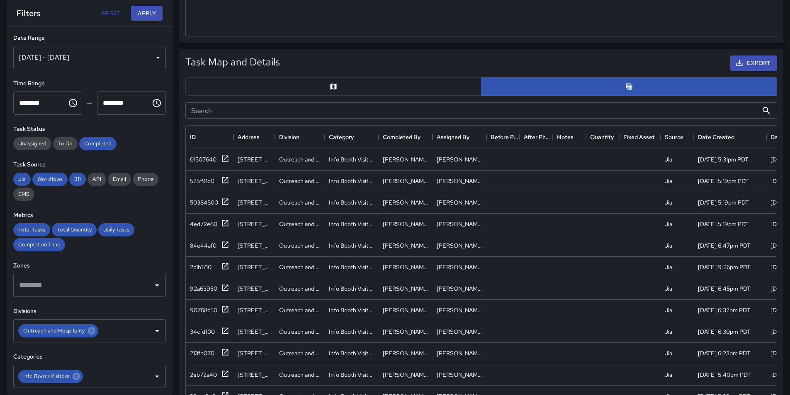
scroll to position [41, 0]
click at [198, 225] on div "2c1b1710" at bounding box center [201, 226] width 22 height 8
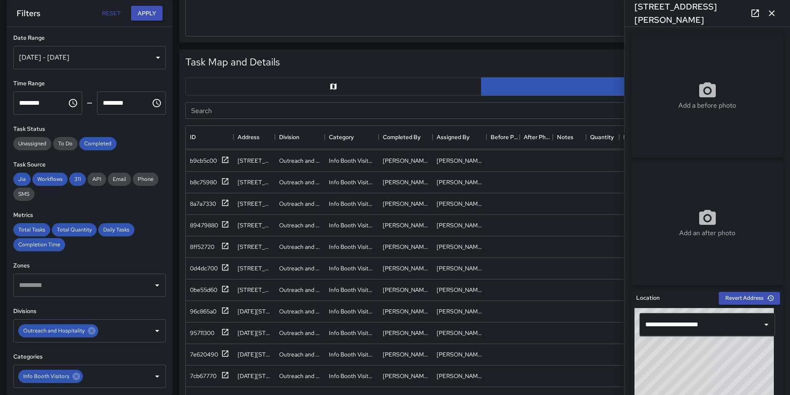
scroll to position [324, 0]
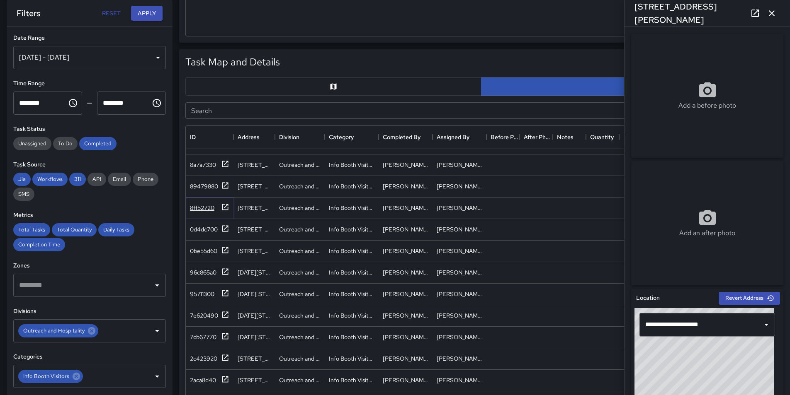
click at [190, 204] on div "8ff52720" at bounding box center [202, 208] width 24 height 8
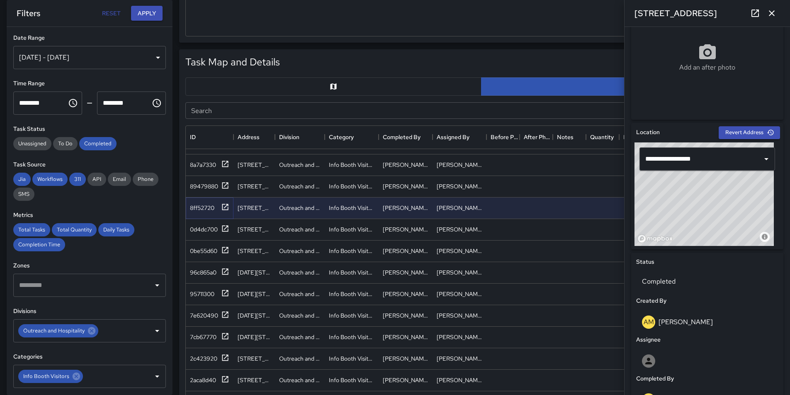
scroll to position [290, 0]
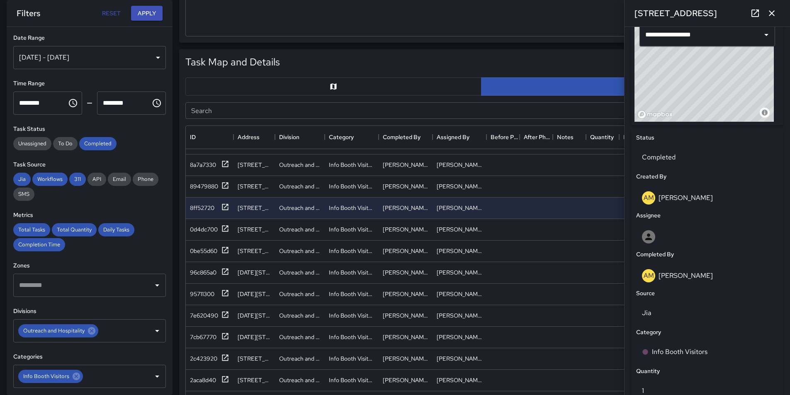
drag, startPoint x: 703, startPoint y: 87, endPoint x: 675, endPoint y: 138, distance: 57.7
click at [675, 138] on div "**********" at bounding box center [707, 286] width 152 height 574
drag, startPoint x: 715, startPoint y: 88, endPoint x: 700, endPoint y: 82, distance: 16.7
click at [700, 82] on div "© Mapbox © OpenStreetMap Improve this map" at bounding box center [703, 70] width 139 height 104
drag, startPoint x: 731, startPoint y: 93, endPoint x: 715, endPoint y: 43, distance: 53.1
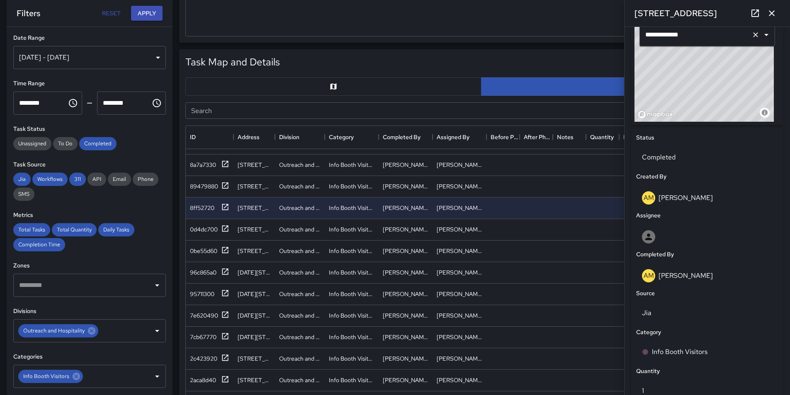
click at [714, 43] on div "**********" at bounding box center [706, 70] width 145 height 104
drag, startPoint x: 720, startPoint y: 82, endPoint x: 712, endPoint y: 60, distance: 23.5
click at [712, 60] on div "© Mapbox © OpenStreetMap Improve this map" at bounding box center [703, 70] width 139 height 104
type input "**********"
click at [201, 225] on div "0d4dc700" at bounding box center [204, 229] width 28 height 8
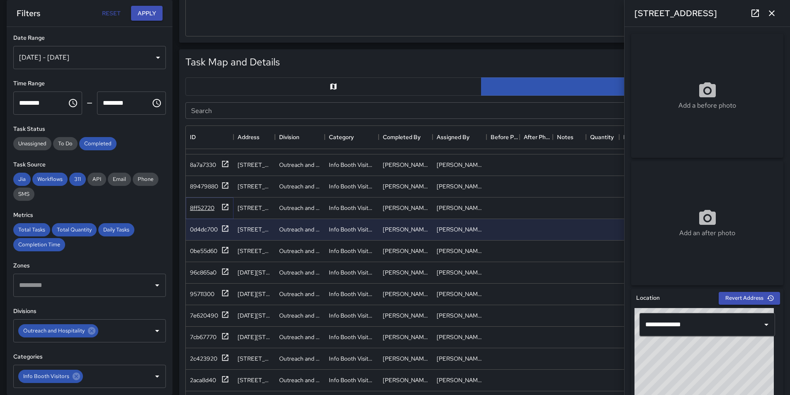
click at [202, 204] on div "8ff52720" at bounding box center [202, 208] width 24 height 8
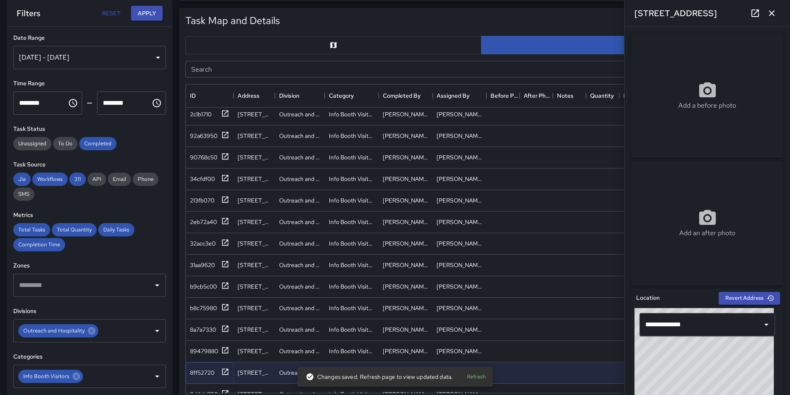
scroll to position [75, 0]
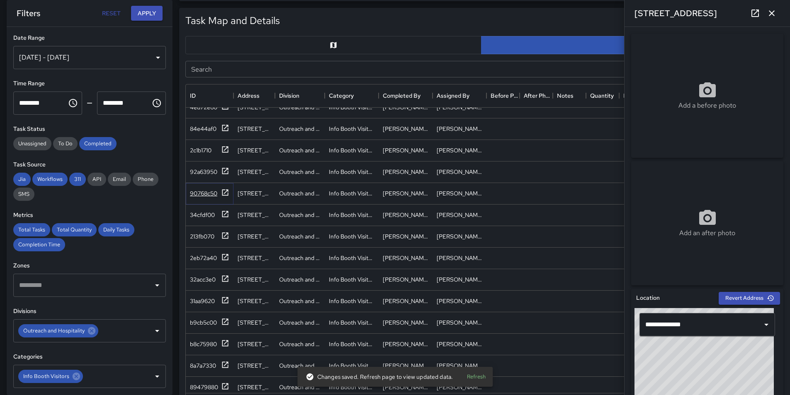
click at [195, 191] on div "90768c50" at bounding box center [203, 193] width 27 height 8
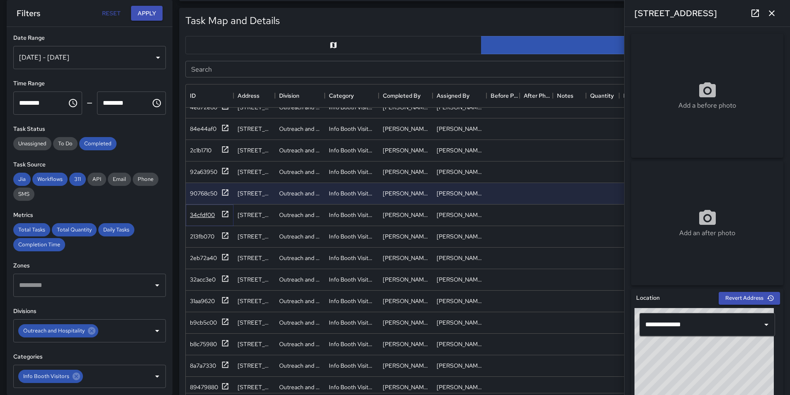
click at [201, 214] on div "34cfdf00" at bounding box center [202, 215] width 25 height 8
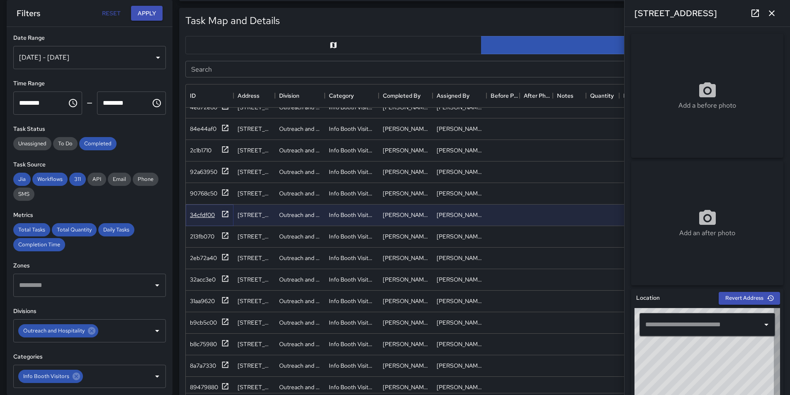
type input "**********"
click at [198, 172] on div "92a63950" at bounding box center [203, 172] width 27 height 8
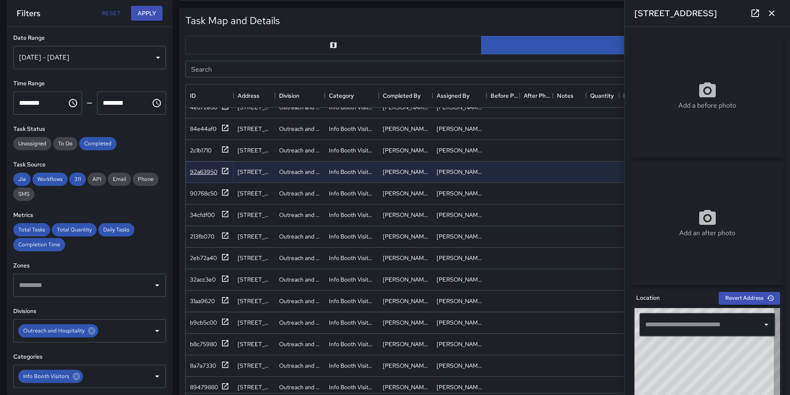
type input "**********"
click at [206, 147] on div "2c1b1710" at bounding box center [201, 150] width 22 height 8
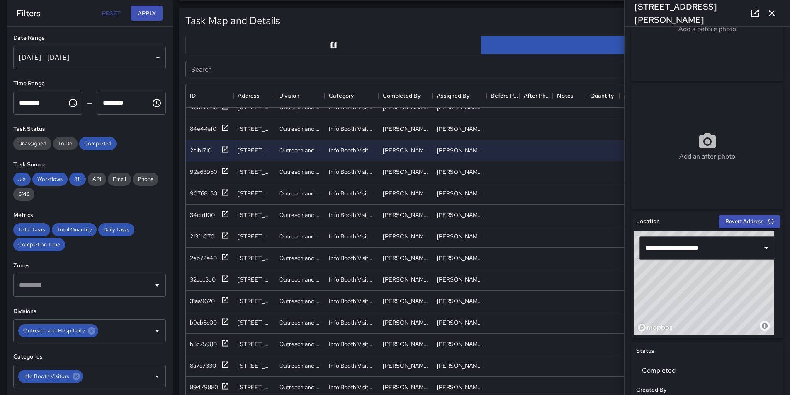
scroll to position [166, 0]
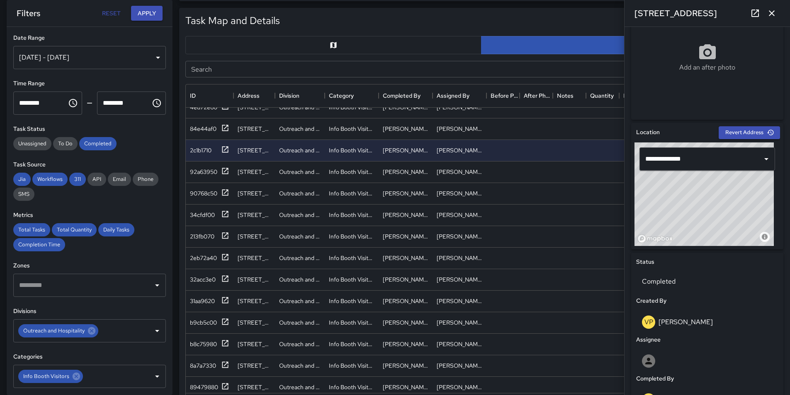
drag, startPoint x: 744, startPoint y: 228, endPoint x: 745, endPoint y: 209, distance: 18.7
click at [745, 209] on div "© Mapbox © OpenStreetMap Improve this map" at bounding box center [703, 195] width 139 height 104
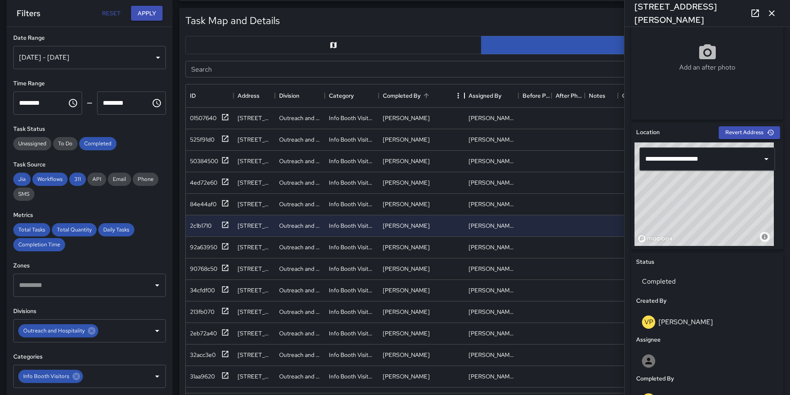
drag, startPoint x: 434, startPoint y: 95, endPoint x: 466, endPoint y: 98, distance: 32.1
click at [466, 98] on div "Completed By" at bounding box center [464, 95] width 10 height 23
click at [408, 97] on div "Completed By" at bounding box center [402, 95] width 38 height 23
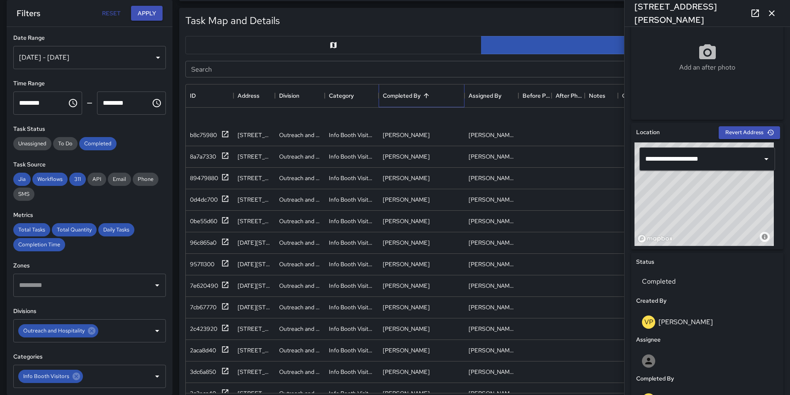
scroll to position [324, 0]
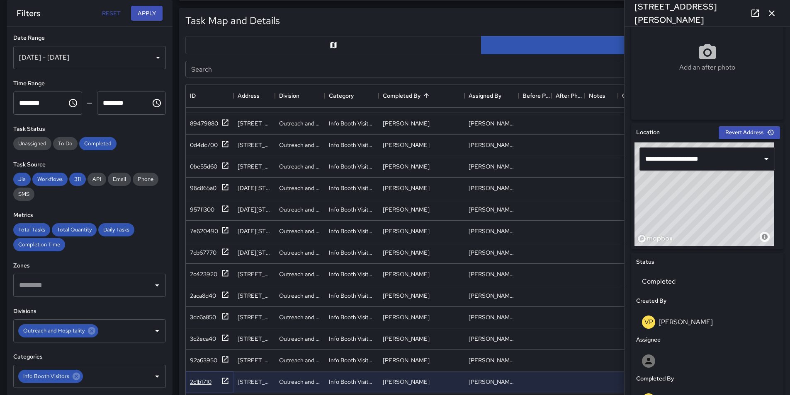
click at [197, 378] on div "2c1b1710" at bounding box center [201, 382] width 22 height 8
type input "**********"
drag, startPoint x: 747, startPoint y: 216, endPoint x: 655, endPoint y: 178, distance: 99.4
click at [655, 178] on div "© Mapbox © OpenStreetMap Improve this map" at bounding box center [703, 195] width 139 height 104
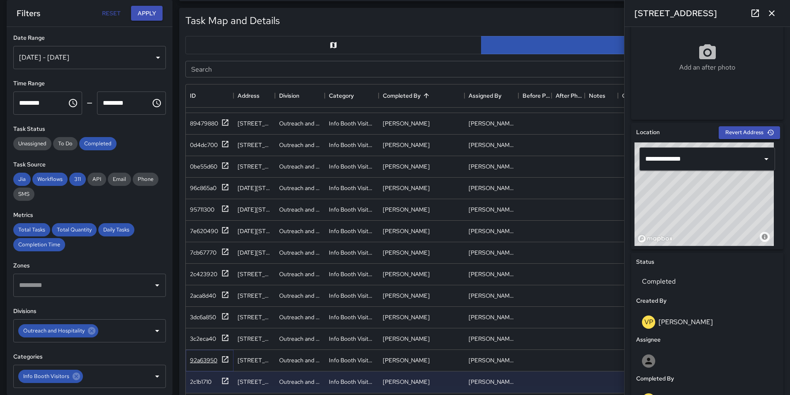
click at [205, 356] on div "92a63950" at bounding box center [203, 360] width 27 height 8
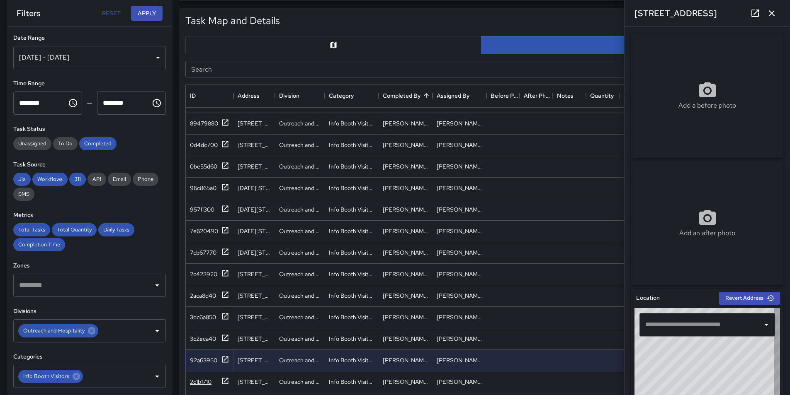
type input "**********"
click at [200, 378] on div "2c1b1710" at bounding box center [201, 382] width 22 height 8
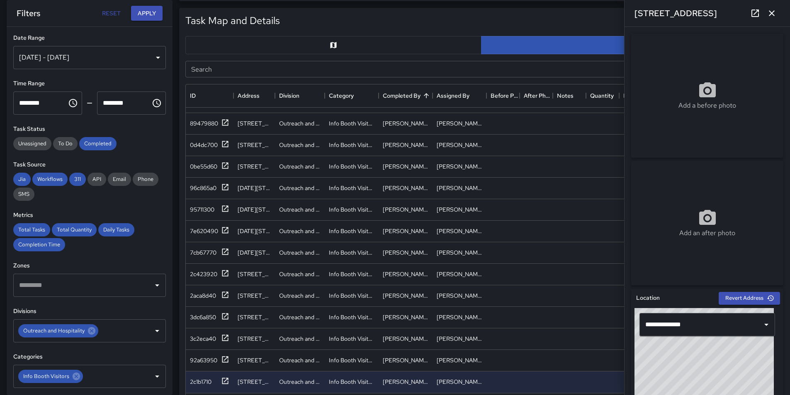
drag, startPoint x: 712, startPoint y: 368, endPoint x: 695, endPoint y: 368, distance: 17.0
click at [695, 368] on div "© Mapbox © OpenStreetMap Improve this map" at bounding box center [703, 360] width 139 height 104
click at [198, 357] on div "92a63950" at bounding box center [203, 360] width 27 height 8
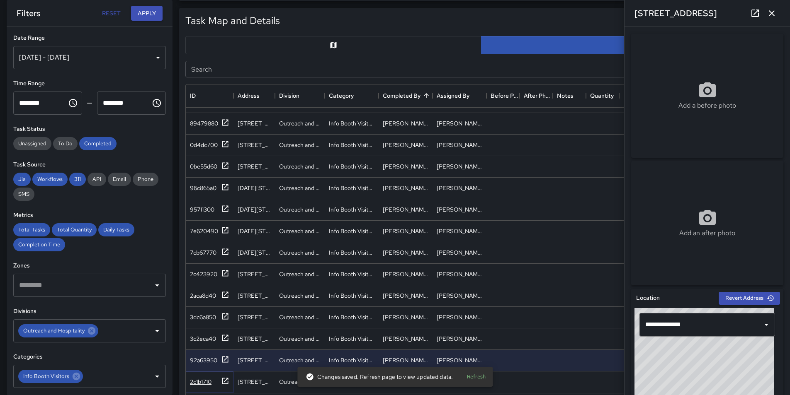
click at [202, 378] on div "2c1b1710" at bounding box center [201, 382] width 22 height 8
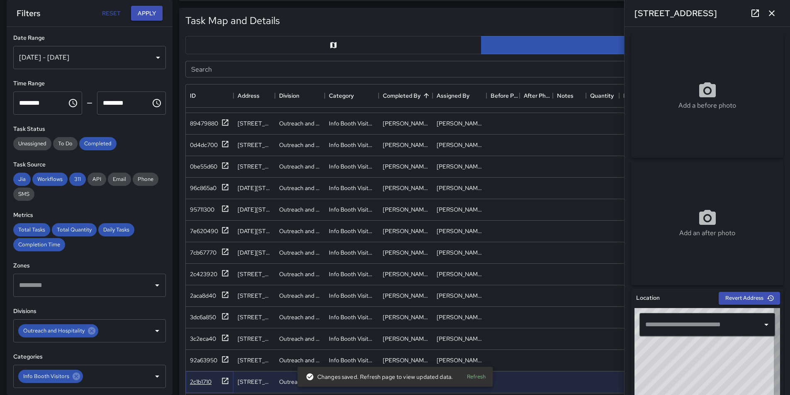
type input "**********"
click at [202, 350] on div "92a63950" at bounding box center [210, 361] width 48 height 22
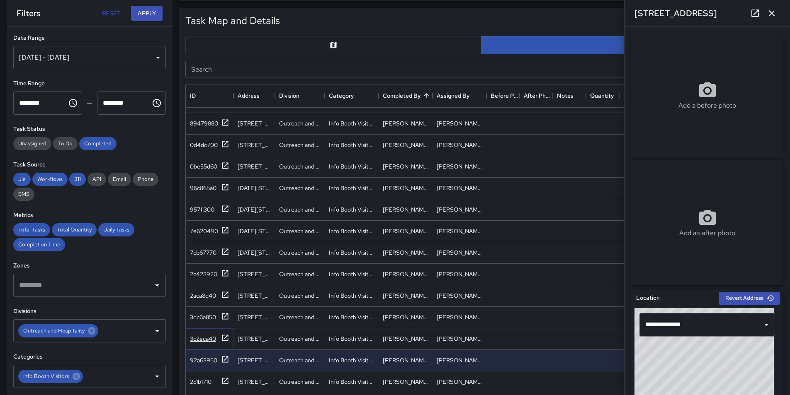
click at [199, 335] on div "3c2eca40" at bounding box center [203, 339] width 26 height 8
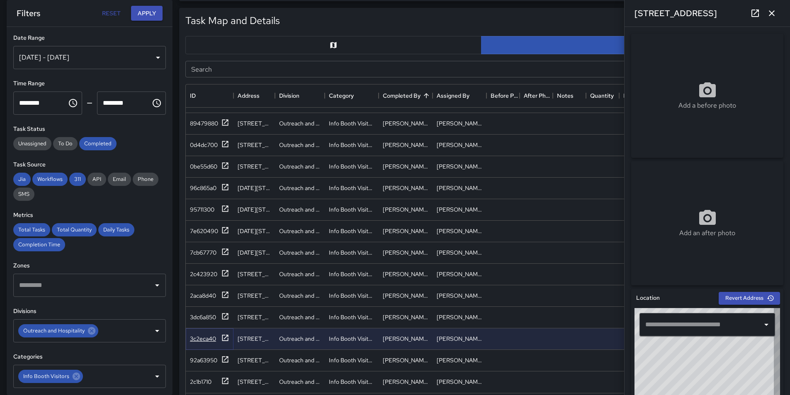
type input "**********"
click at [197, 313] on div "3dc6a850" at bounding box center [203, 317] width 26 height 8
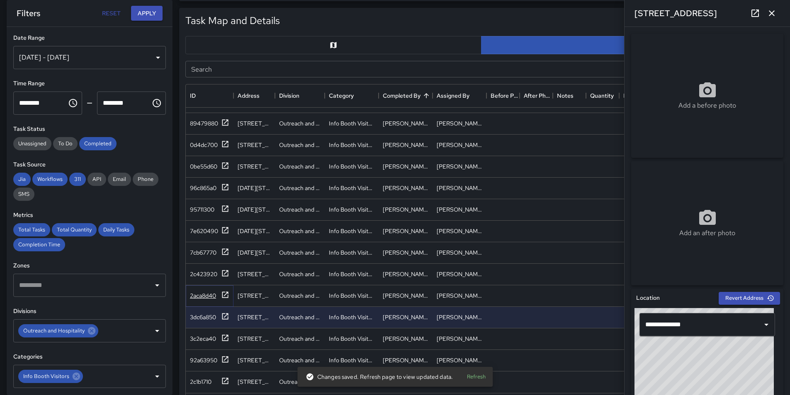
click at [196, 292] on div "2aca8d40" at bounding box center [203, 296] width 26 height 8
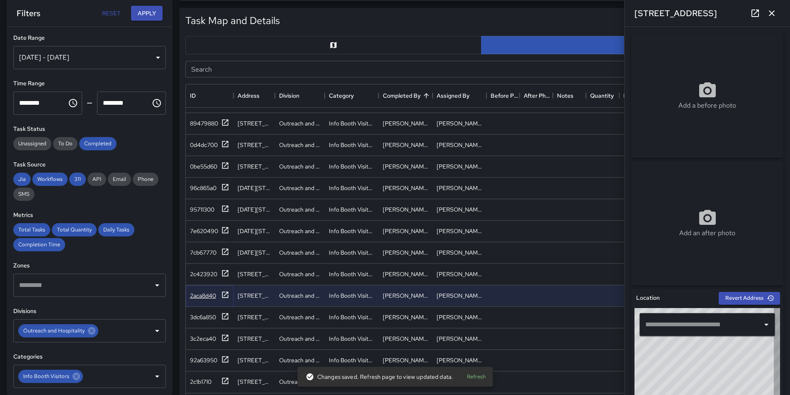
type input "**********"
click at [196, 270] on div "2c423920" at bounding box center [203, 274] width 27 height 8
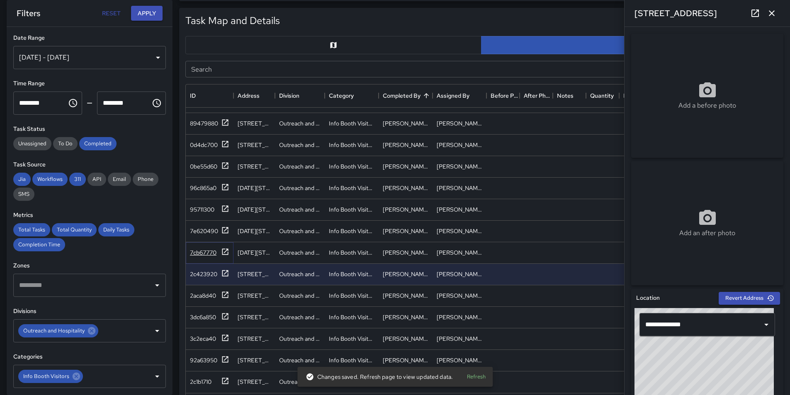
click at [194, 248] on div "7cb67770" at bounding box center [209, 253] width 39 height 10
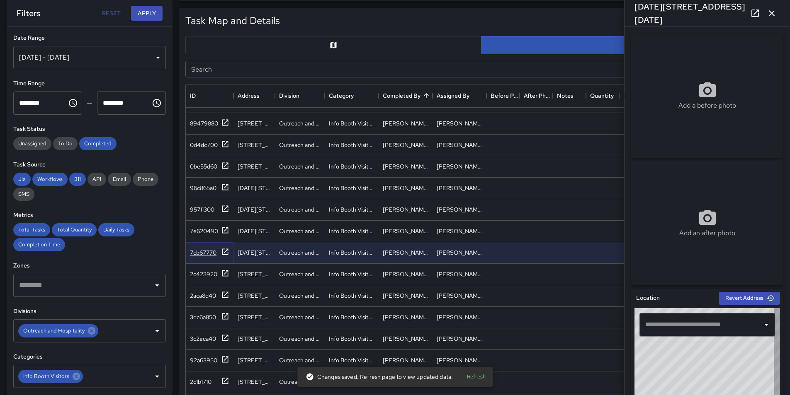
type input "**********"
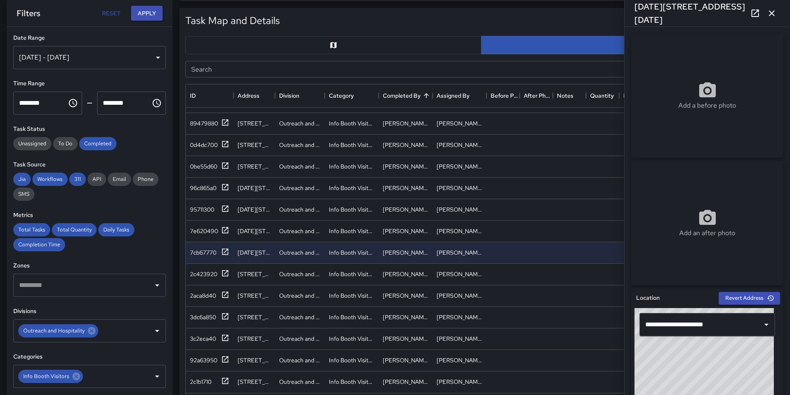
click at [773, 12] on icon "button" at bounding box center [771, 13] width 6 height 6
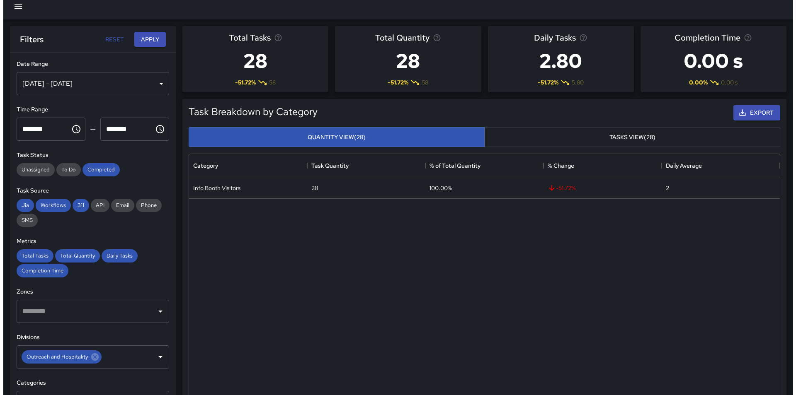
scroll to position [0, 0]
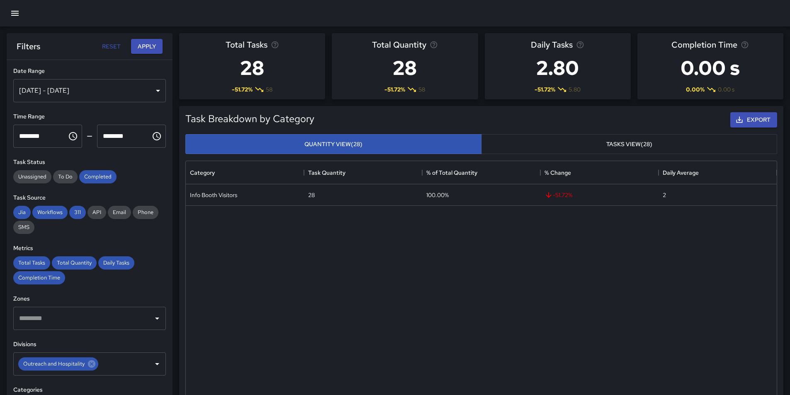
click at [17, 15] on icon "button" at bounding box center [15, 13] width 10 height 10
